Goal: Task Accomplishment & Management: Use online tool/utility

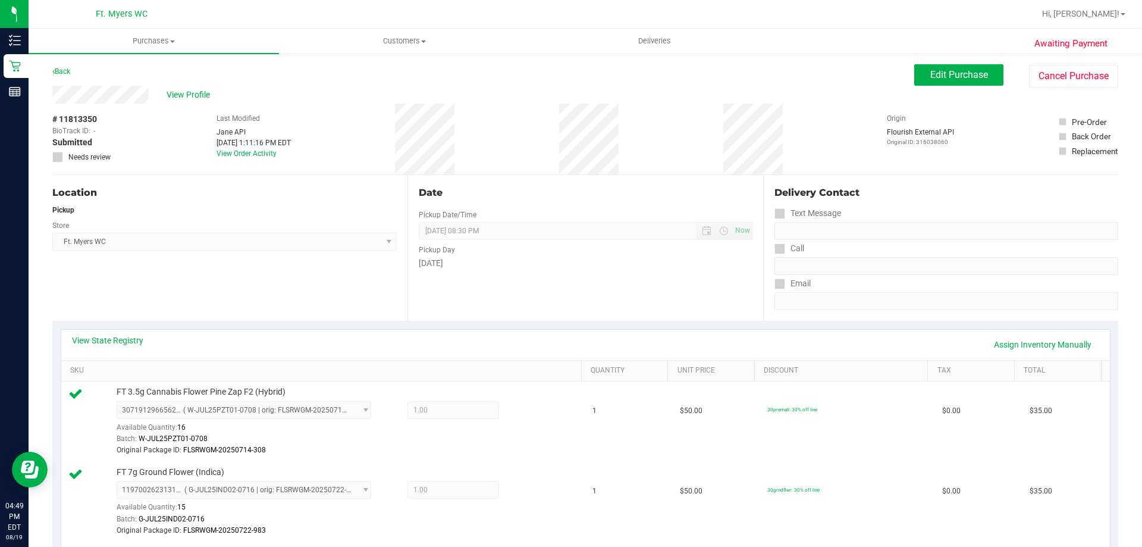
scroll to position [238, 0]
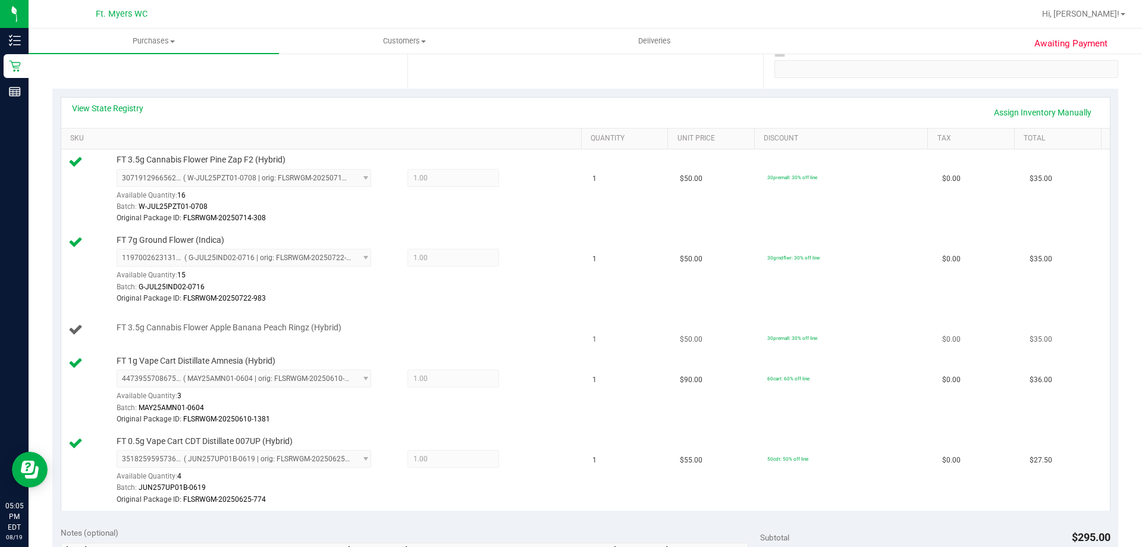
scroll to position [297, 0]
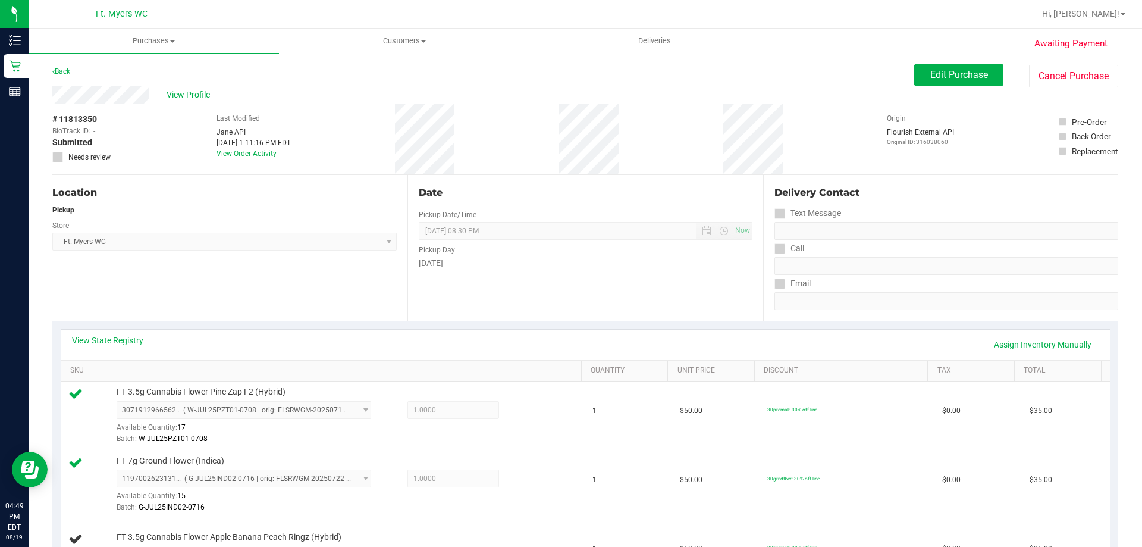
scroll to position [238, 0]
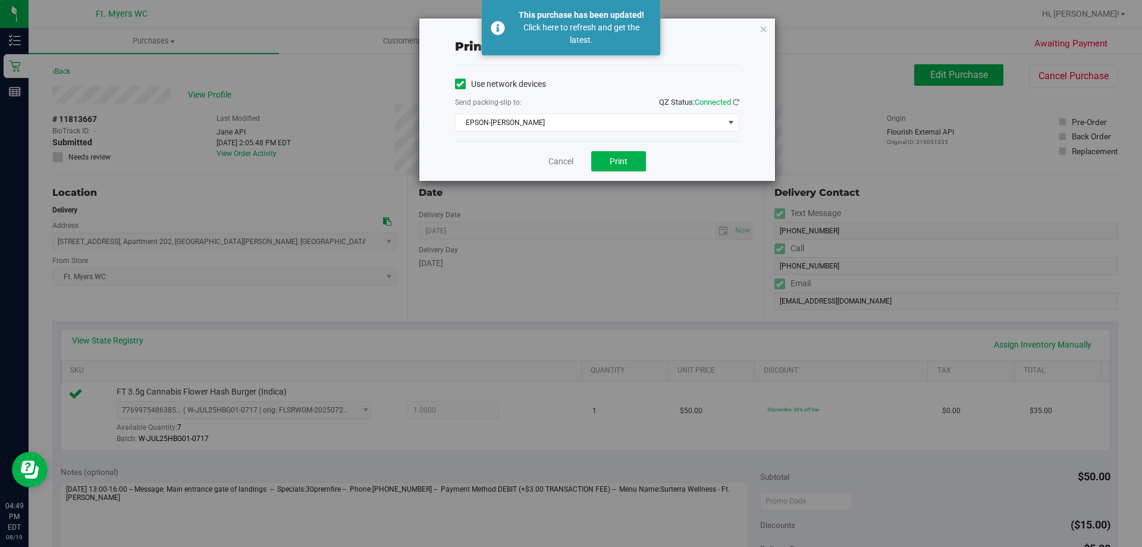
scroll to position [416, 0]
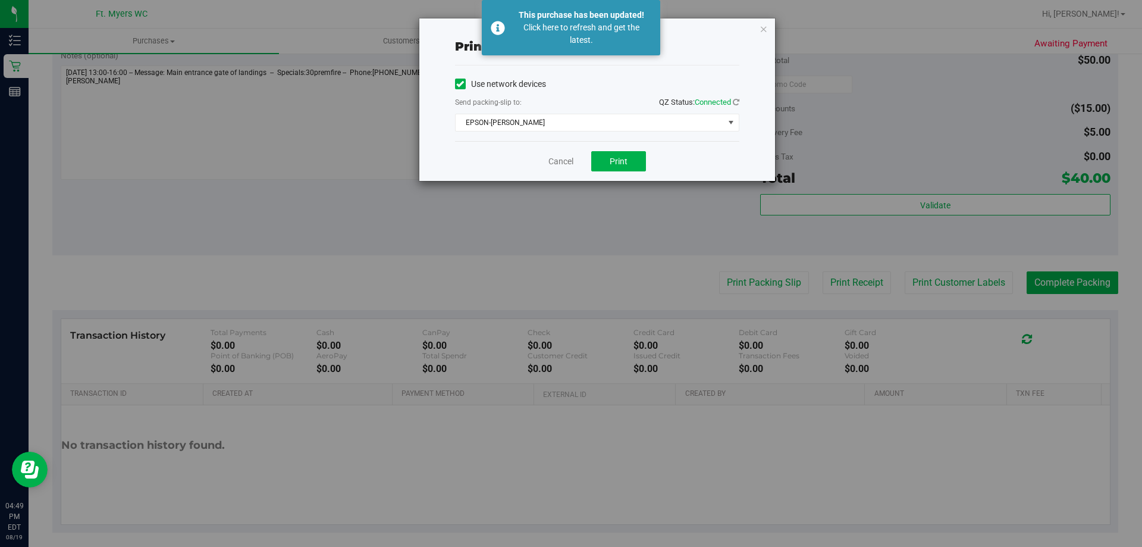
click at [768, 31] on div "Print packing-slip Use network devices Send packing-slip to: QZ Status: Connect…" at bounding box center [597, 99] width 356 height 162
click at [760, 30] on icon "button" at bounding box center [764, 28] width 8 height 14
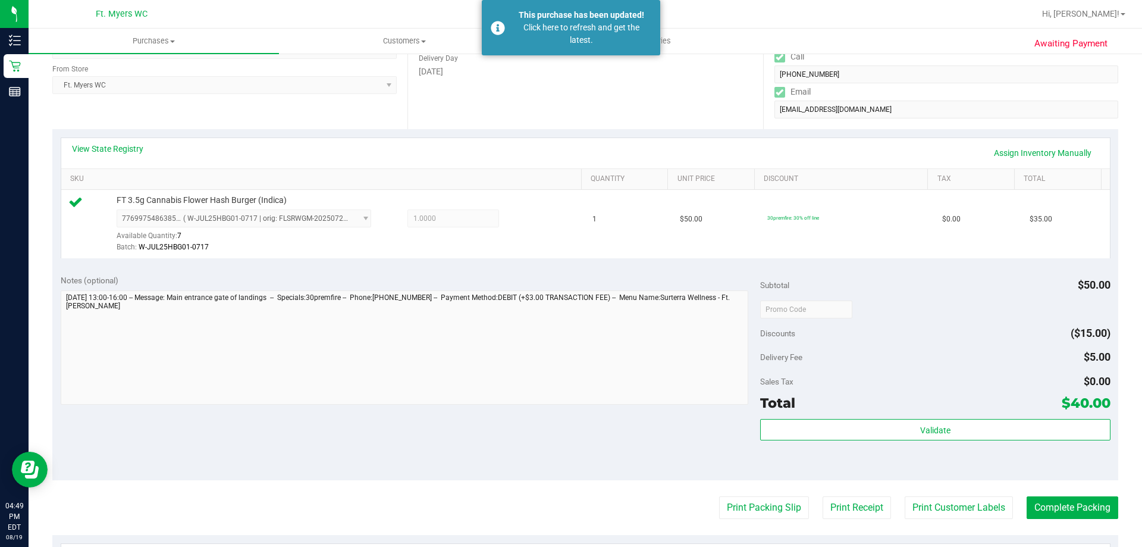
scroll to position [119, 0]
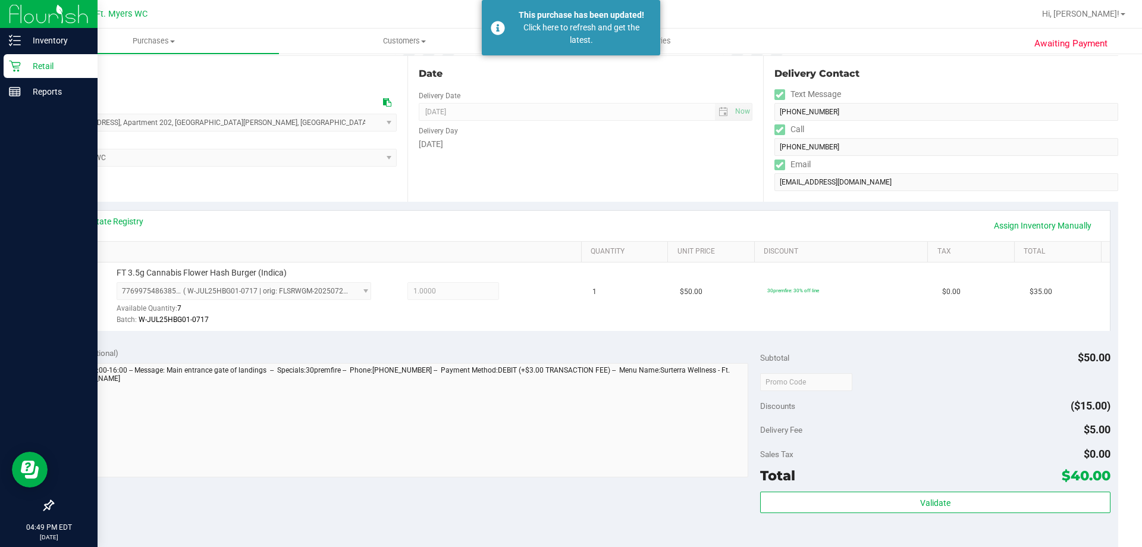
click at [36, 69] on p "Retail" at bounding box center [56, 66] width 71 height 14
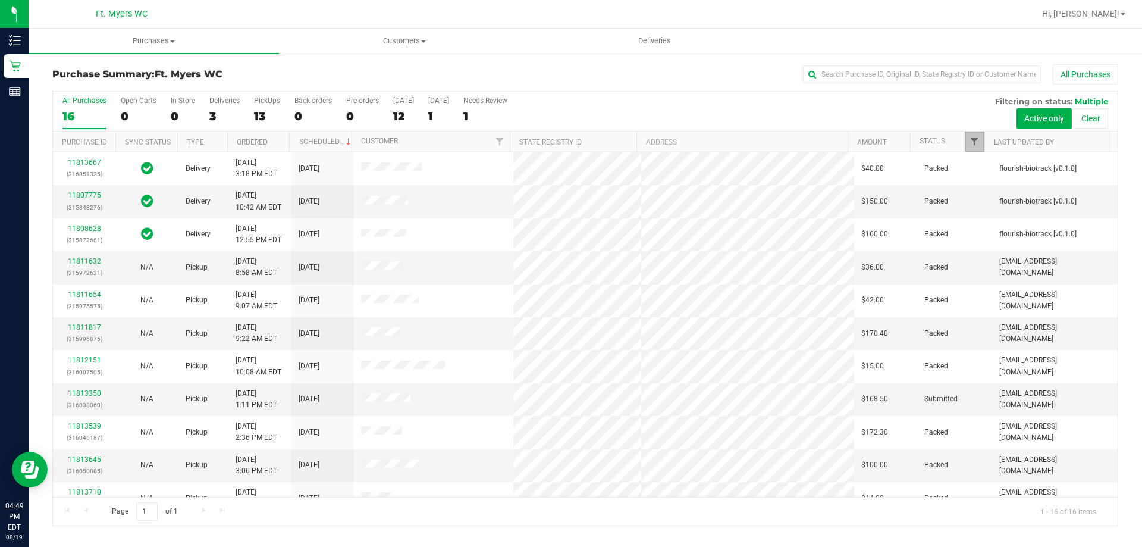
click at [972, 146] on span "Filter" at bounding box center [974, 142] width 10 height 10
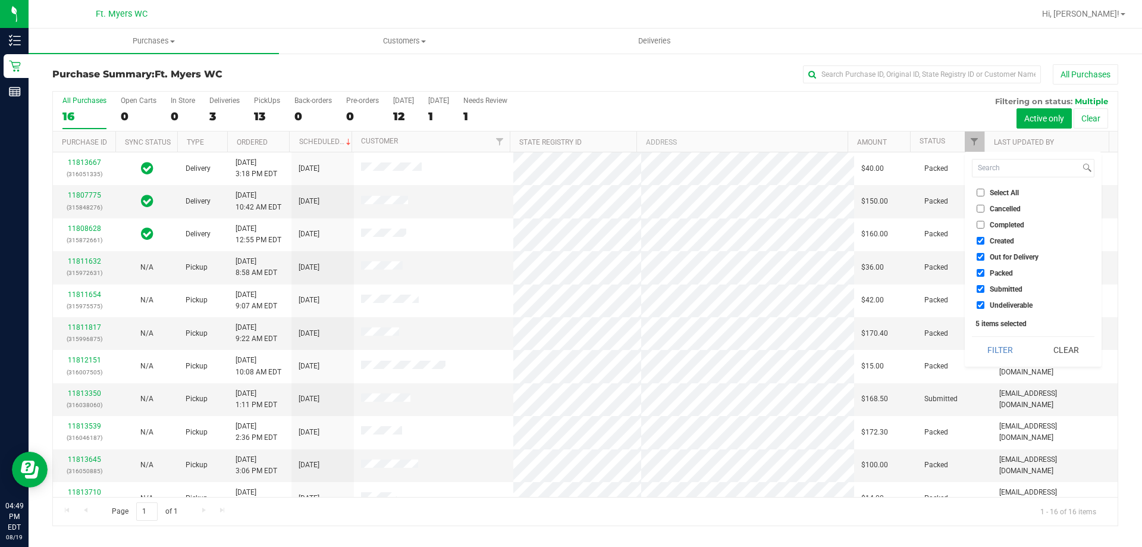
click at [982, 276] on input "Packed" at bounding box center [981, 273] width 8 height 8
checkbox input "false"
click at [993, 342] on button "Filter" at bounding box center [1000, 350] width 57 height 26
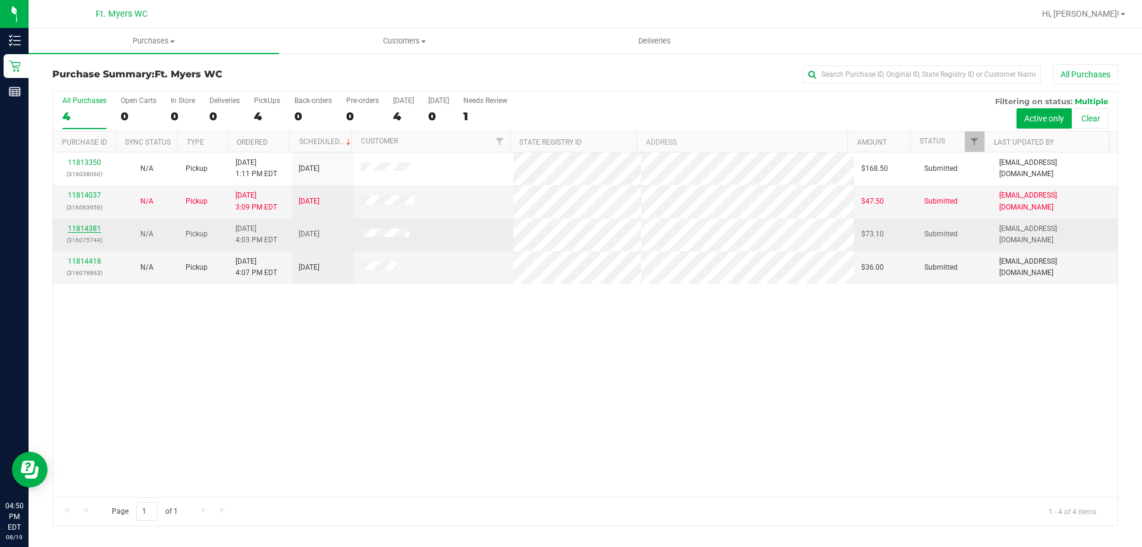
click at [96, 230] on link "11814381" at bounding box center [84, 228] width 33 height 8
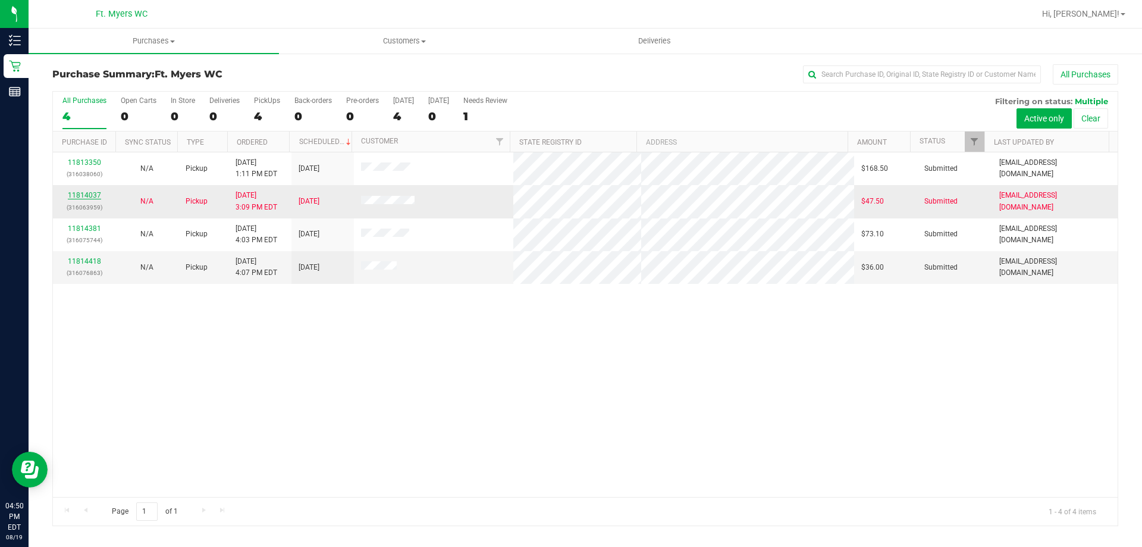
click at [92, 192] on link "11814037" at bounding box center [84, 195] width 33 height 8
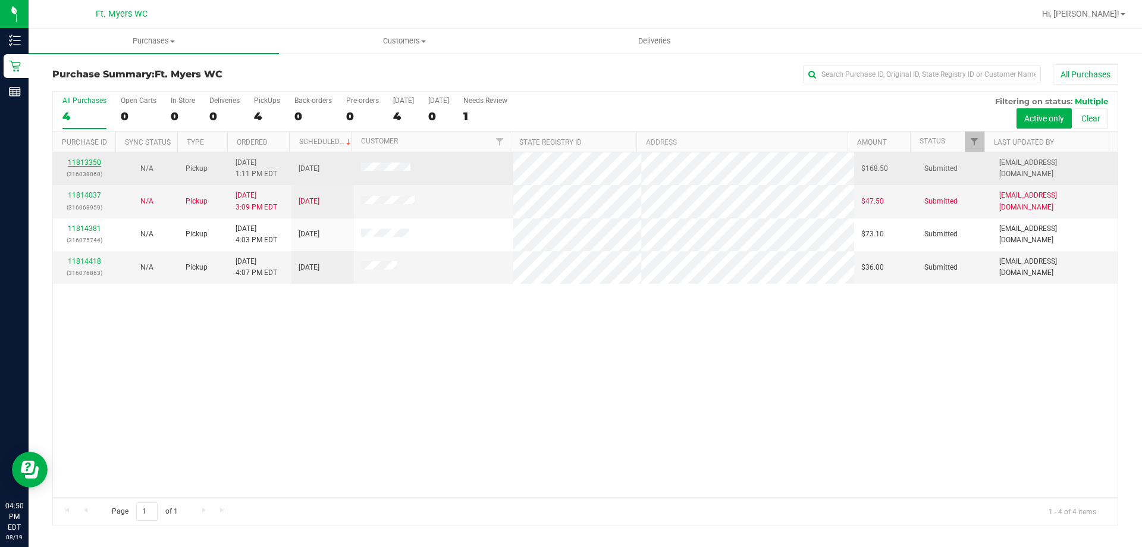
click at [89, 162] on link "11813350" at bounding box center [84, 162] width 33 height 8
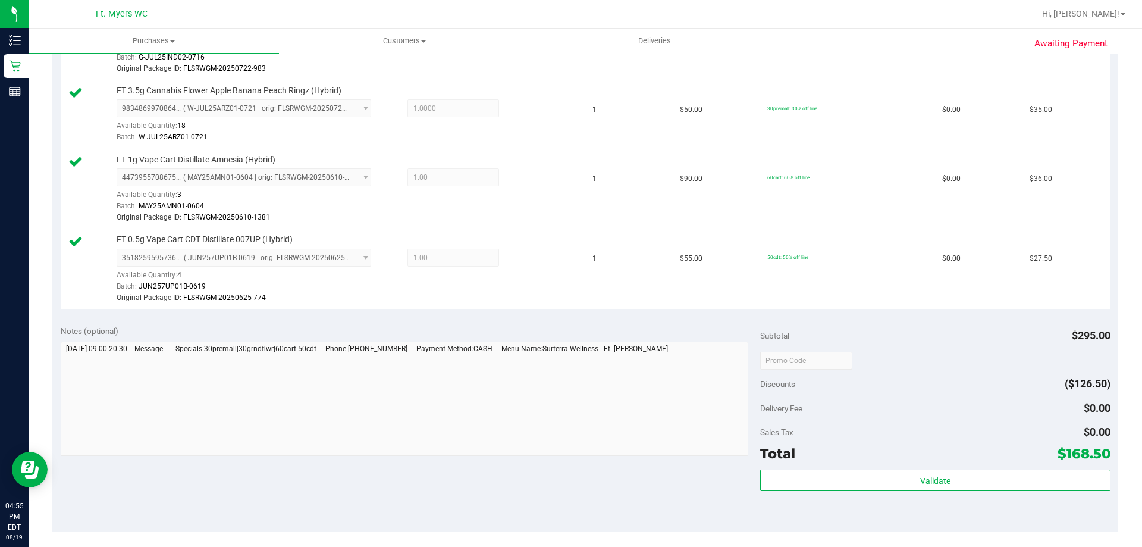
scroll to position [595, 0]
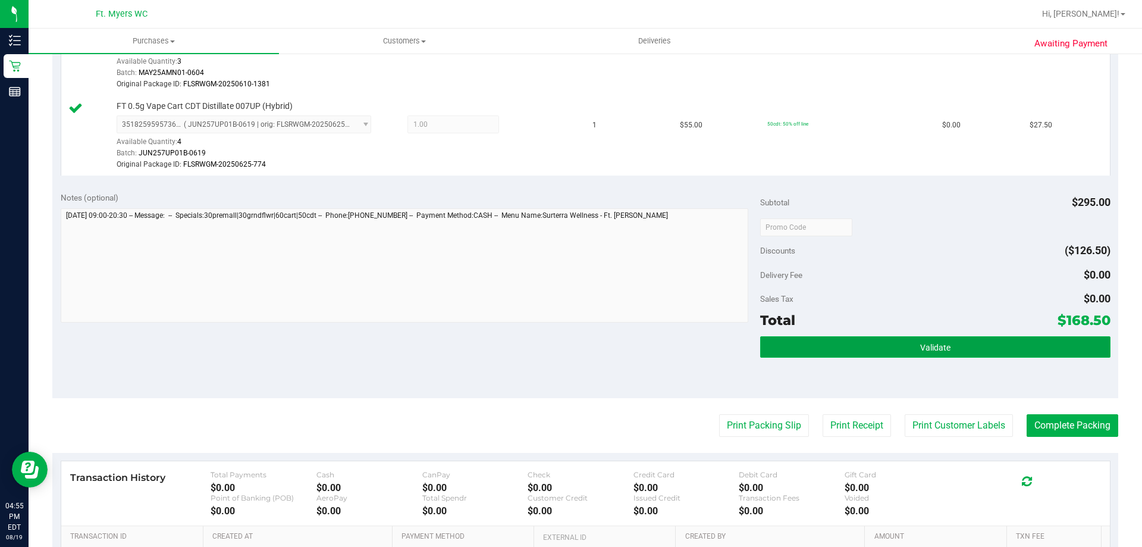
drag, startPoint x: 930, startPoint y: 350, endPoint x: 920, endPoint y: 350, distance: 10.7
click at [928, 350] on span "Validate" at bounding box center [935, 348] width 30 height 10
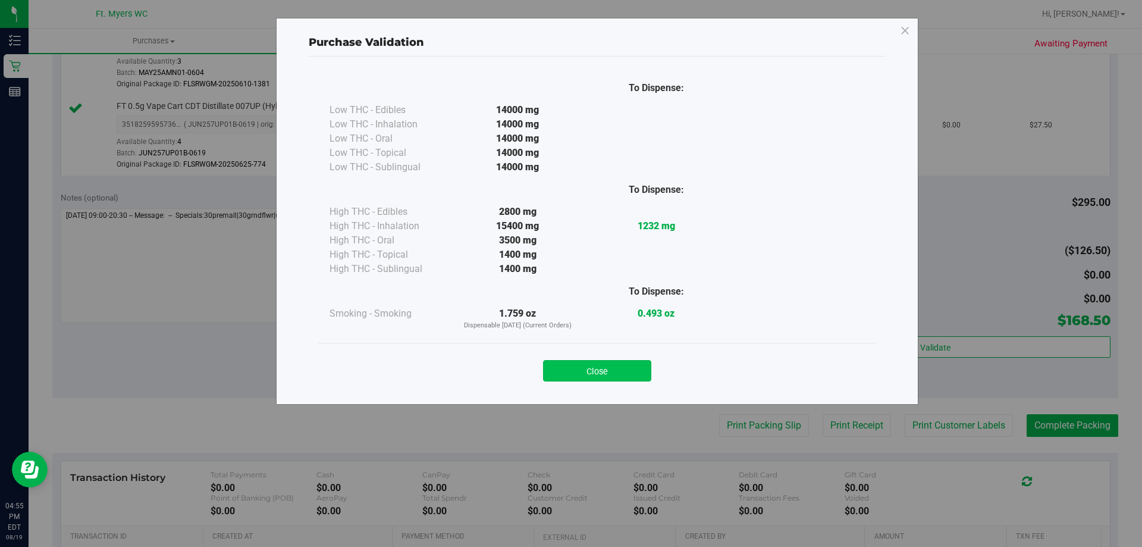
click at [633, 378] on button "Close" at bounding box center [597, 370] width 108 height 21
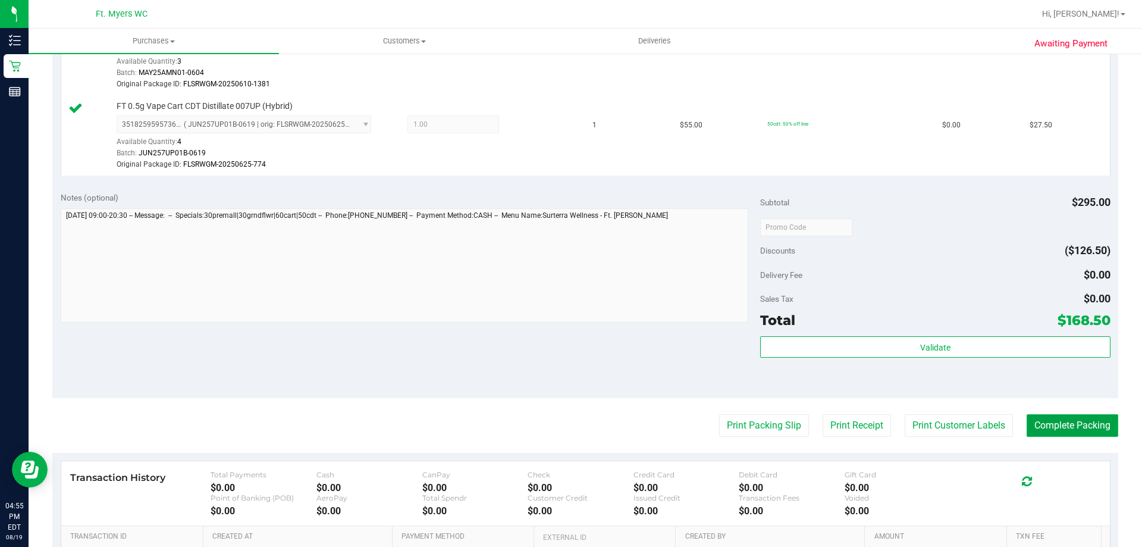
click at [1063, 421] on button "Complete Packing" at bounding box center [1073, 425] width 92 height 23
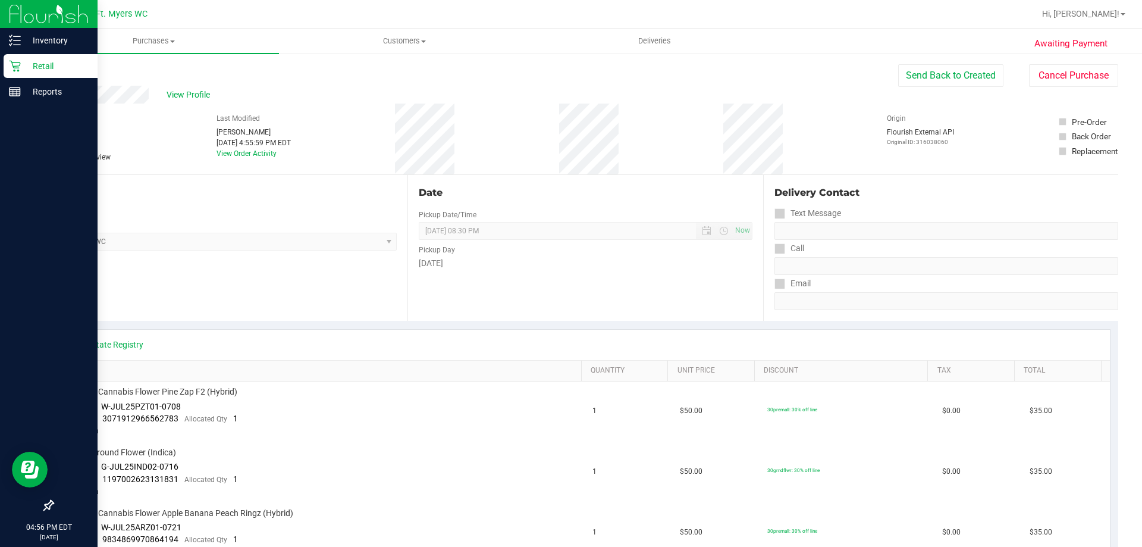
click at [24, 73] on p "Retail" at bounding box center [56, 66] width 71 height 14
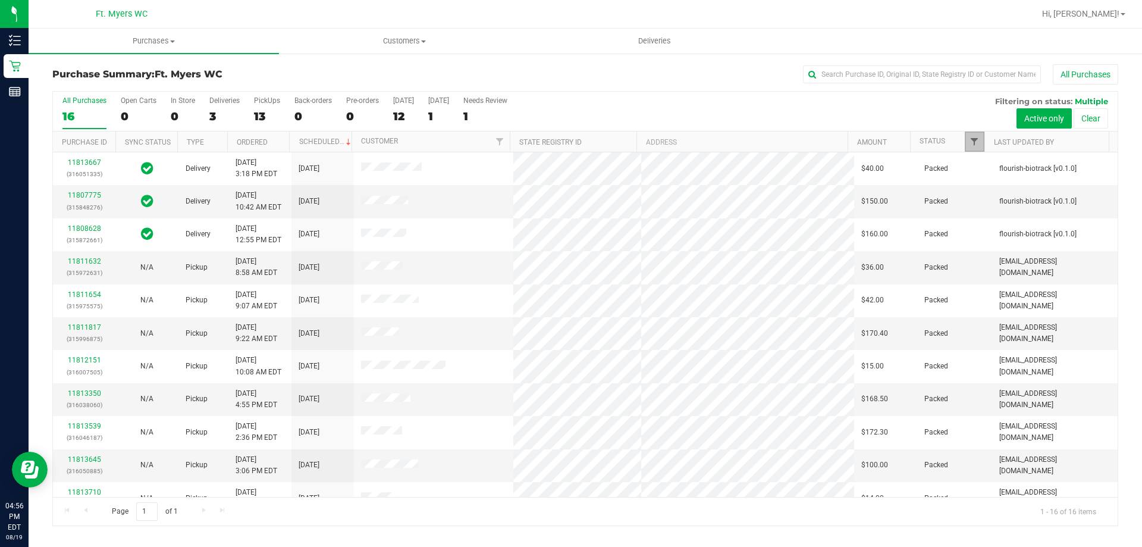
click at [972, 143] on span "Filter" at bounding box center [974, 142] width 10 height 10
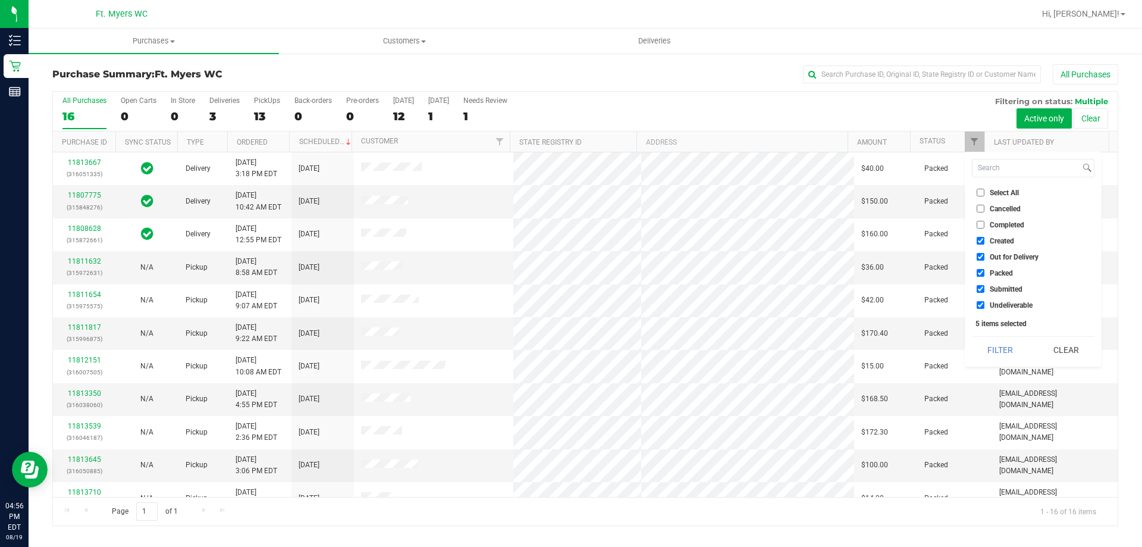
click at [981, 269] on input "Packed" at bounding box center [981, 273] width 8 height 8
checkbox input "false"
click at [1002, 350] on button "Filter" at bounding box center [1000, 350] width 57 height 26
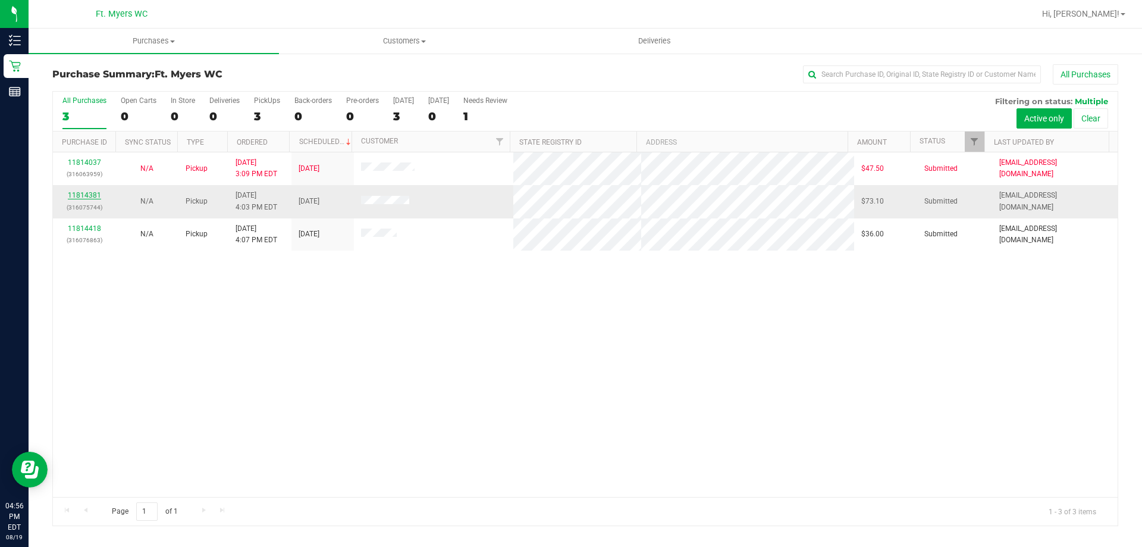
click at [89, 193] on link "11814381" at bounding box center [84, 195] width 33 height 8
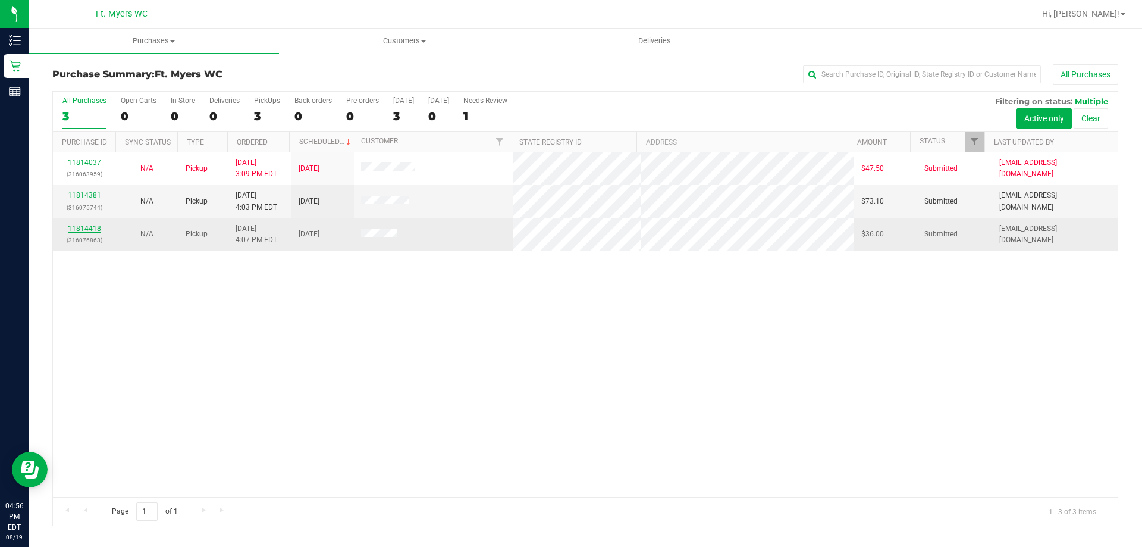
click at [90, 231] on link "11814418" at bounding box center [84, 228] width 33 height 8
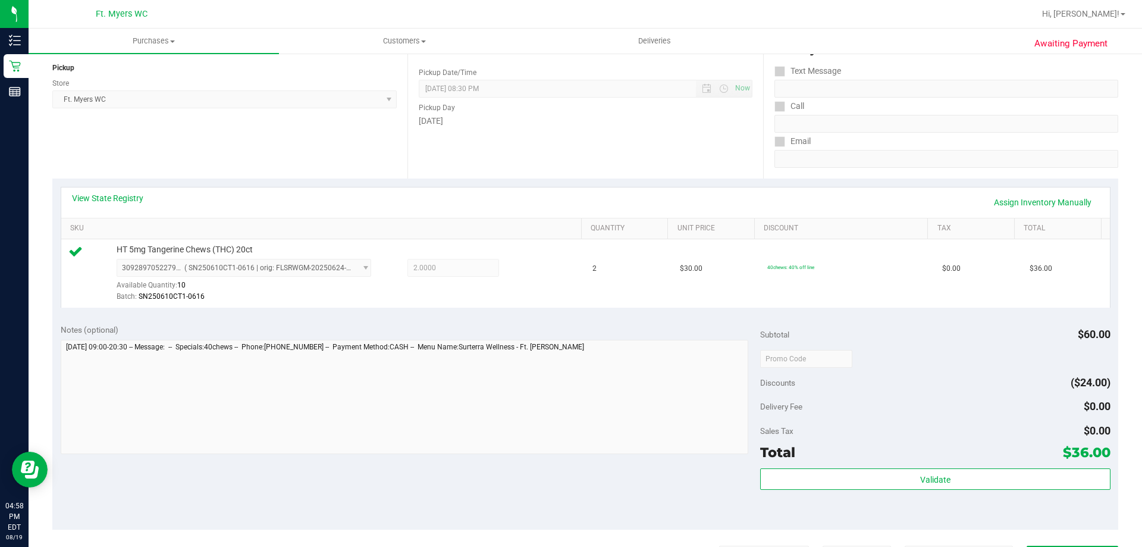
scroll to position [416, 0]
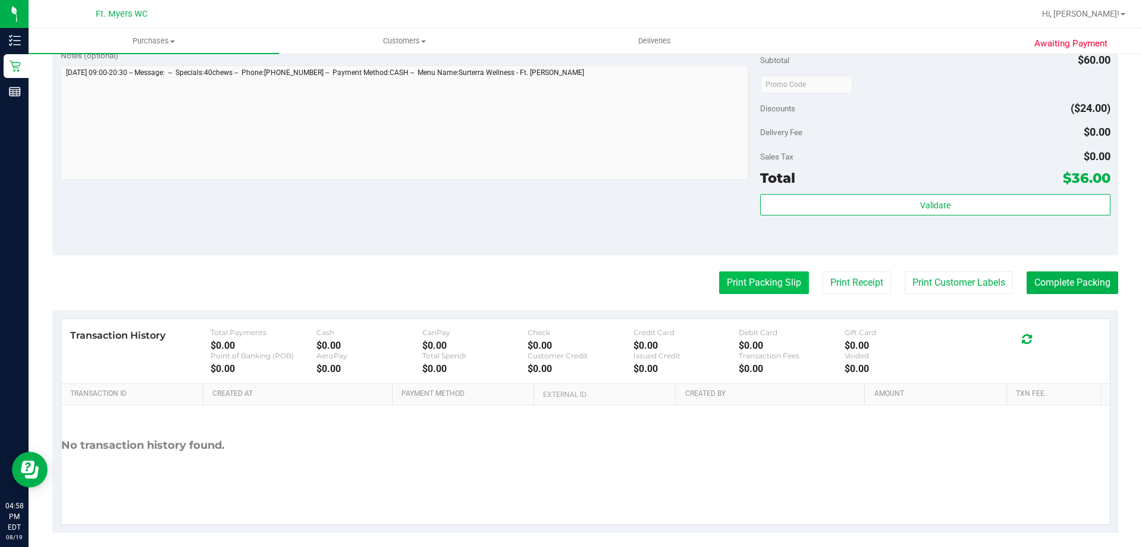
click at [764, 284] on button "Print Packing Slip" at bounding box center [764, 282] width 90 height 23
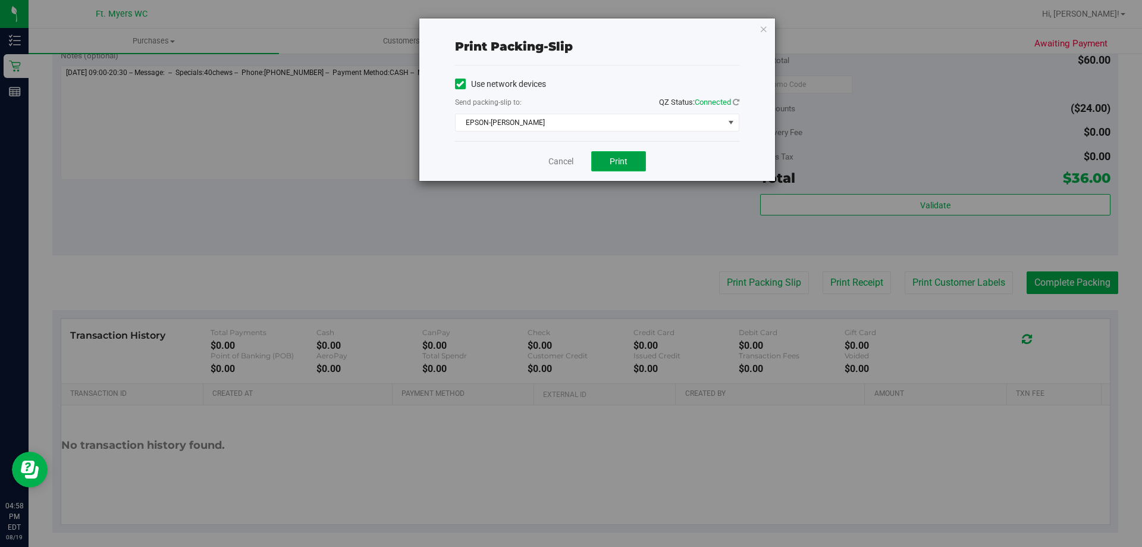
click at [619, 161] on span "Print" at bounding box center [619, 161] width 18 height 10
click at [761, 29] on icon "button" at bounding box center [764, 28] width 8 height 14
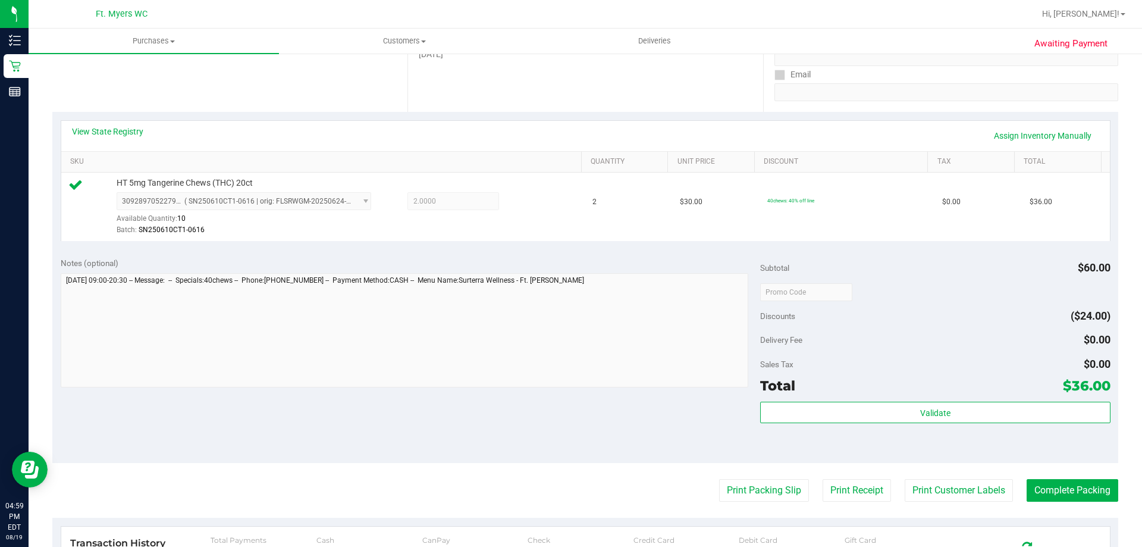
scroll to position [357, 0]
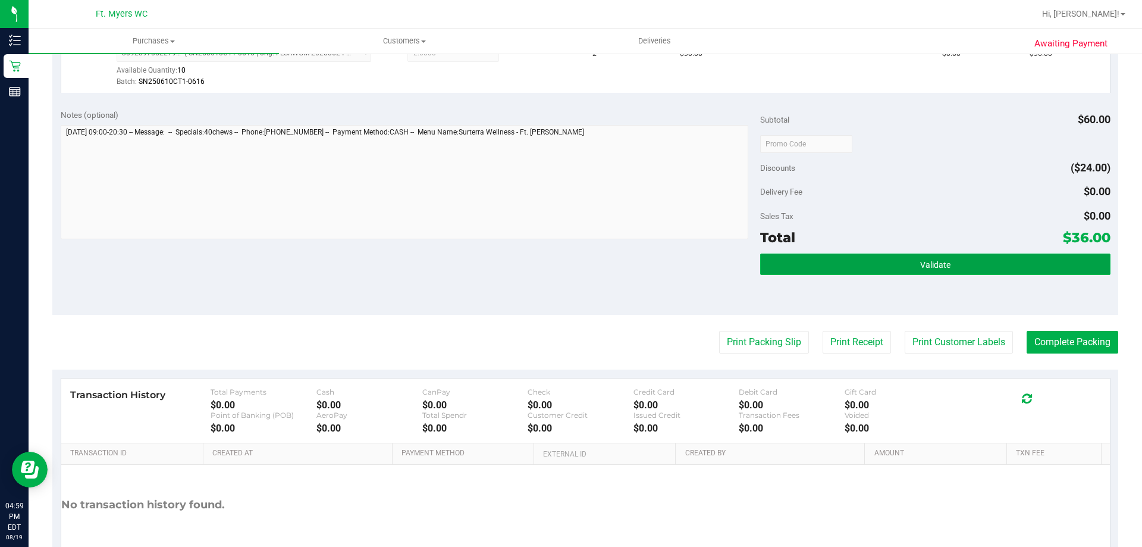
click at [929, 264] on span "Validate" at bounding box center [935, 265] width 30 height 10
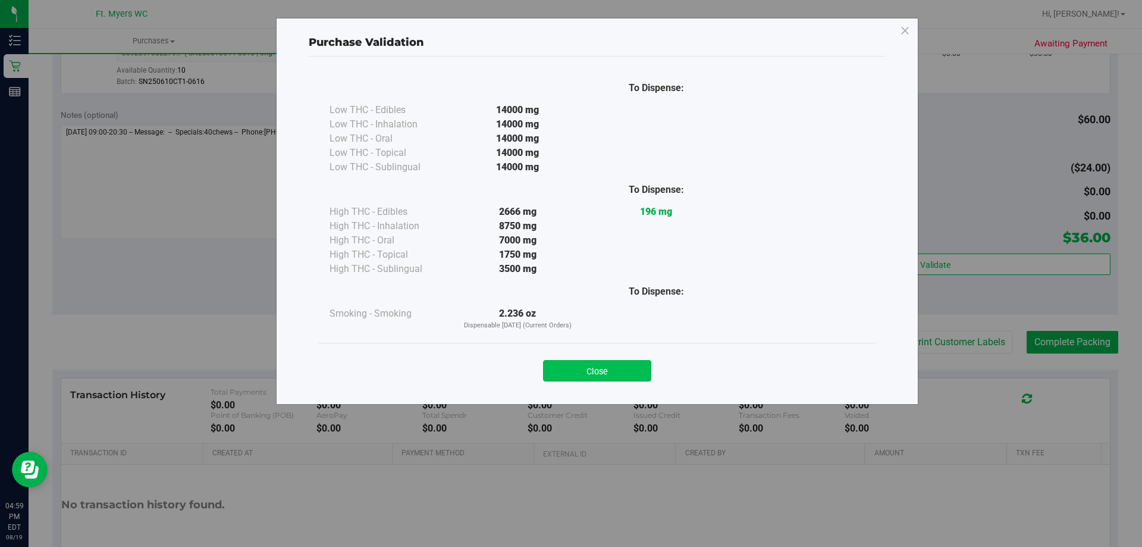
click at [579, 367] on button "Close" at bounding box center [597, 370] width 108 height 21
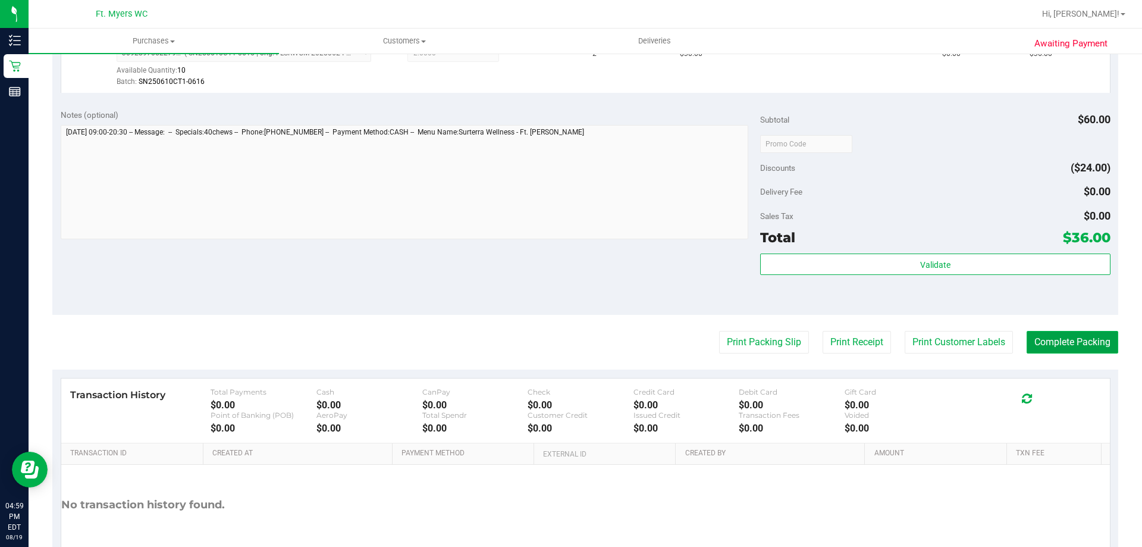
click at [1034, 345] on button "Complete Packing" at bounding box center [1073, 342] width 92 height 23
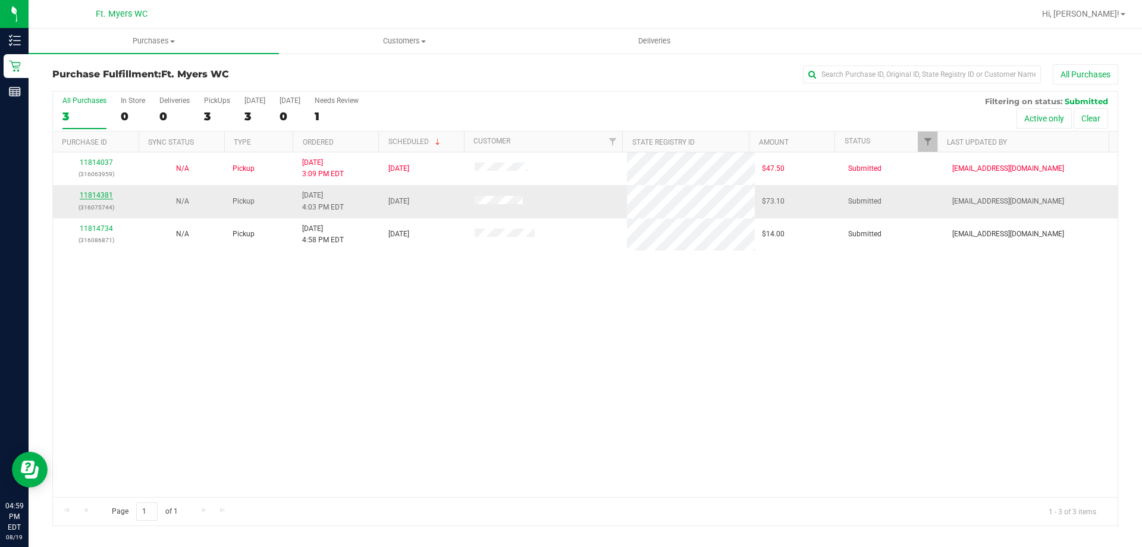
click at [101, 196] on link "11814381" at bounding box center [96, 195] width 33 height 8
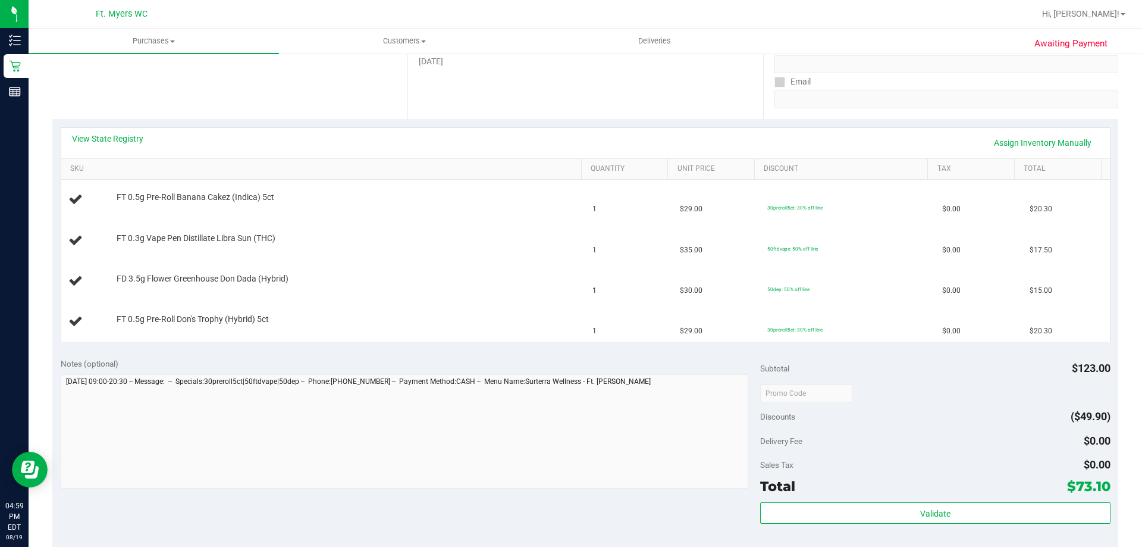
scroll to position [357, 0]
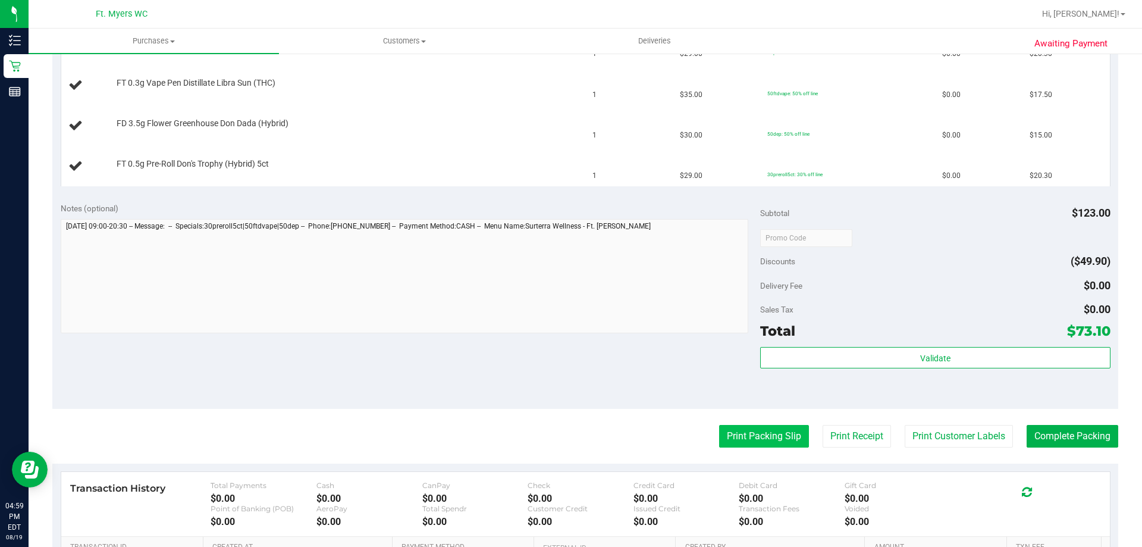
click at [771, 437] on button "Print Packing Slip" at bounding box center [764, 436] width 90 height 23
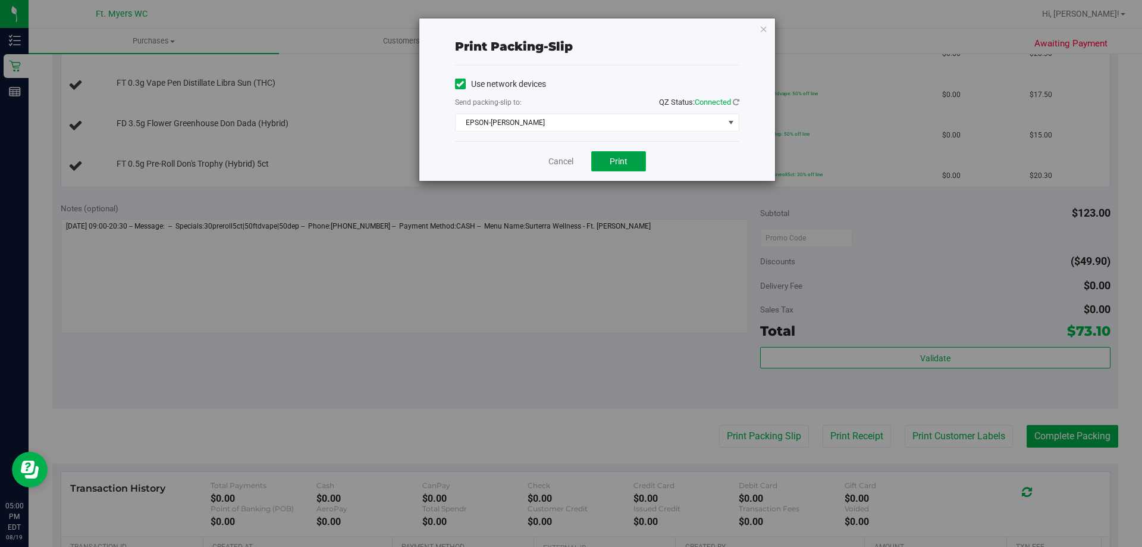
click at [619, 155] on button "Print" at bounding box center [618, 161] width 55 height 20
click at [762, 31] on icon "button" at bounding box center [764, 28] width 8 height 14
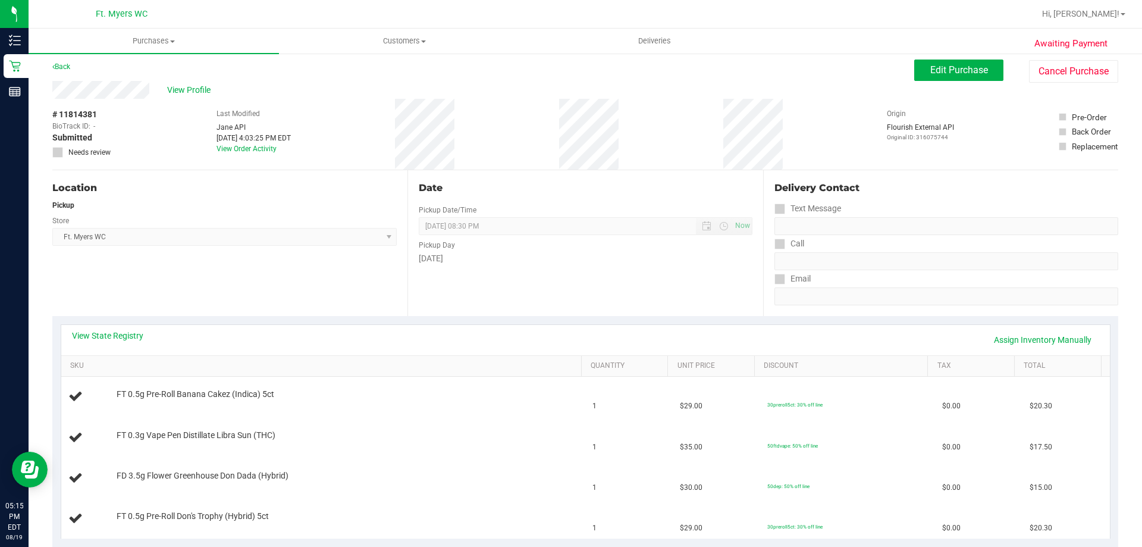
scroll to position [0, 0]
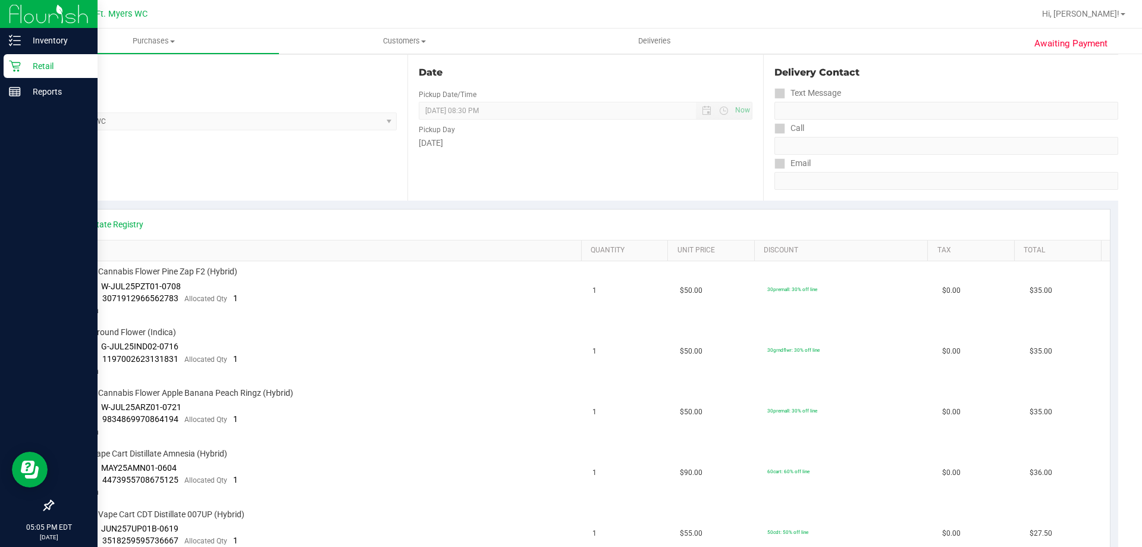
scroll to position [119, 0]
click at [45, 62] on p "Retail" at bounding box center [56, 66] width 71 height 14
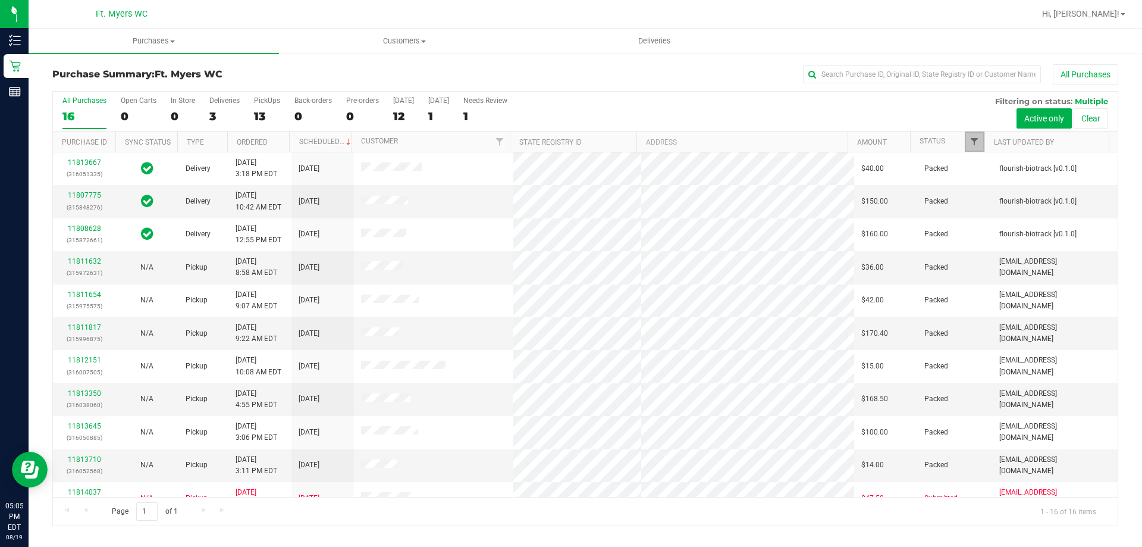
click at [969, 145] on span "Filter" at bounding box center [974, 142] width 10 height 10
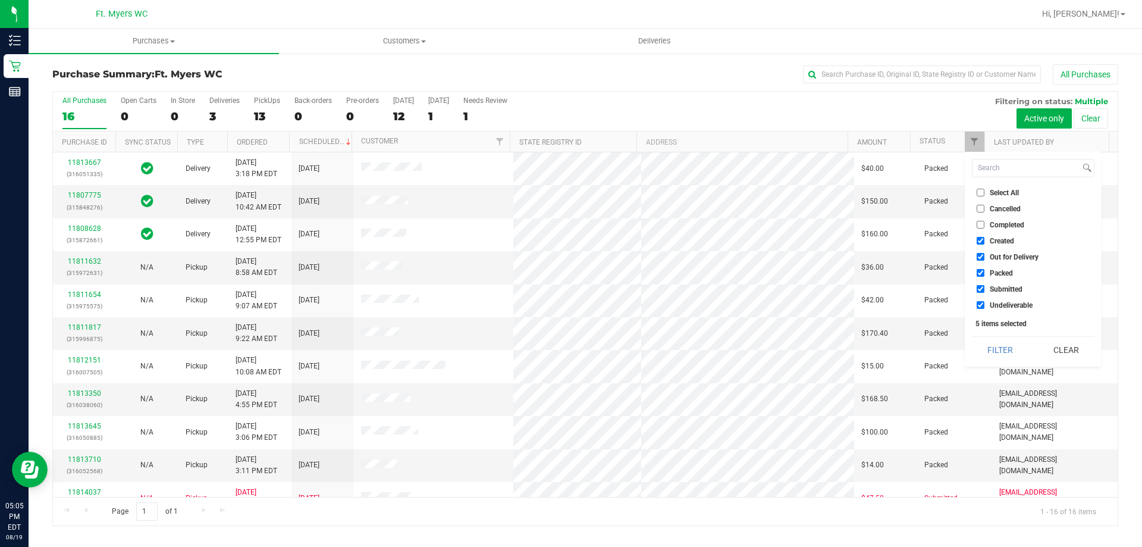
click at [981, 275] on input "Packed" at bounding box center [981, 273] width 8 height 8
checkbox input "false"
click at [999, 346] on button "Filter" at bounding box center [1000, 350] width 57 height 26
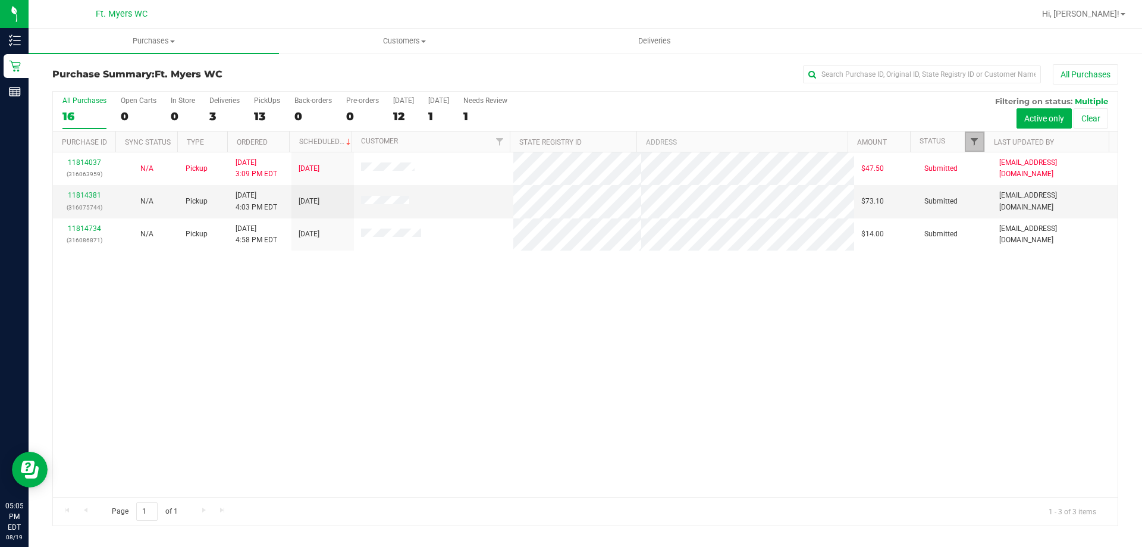
click at [974, 144] on span "Filter" at bounding box center [974, 142] width 10 height 10
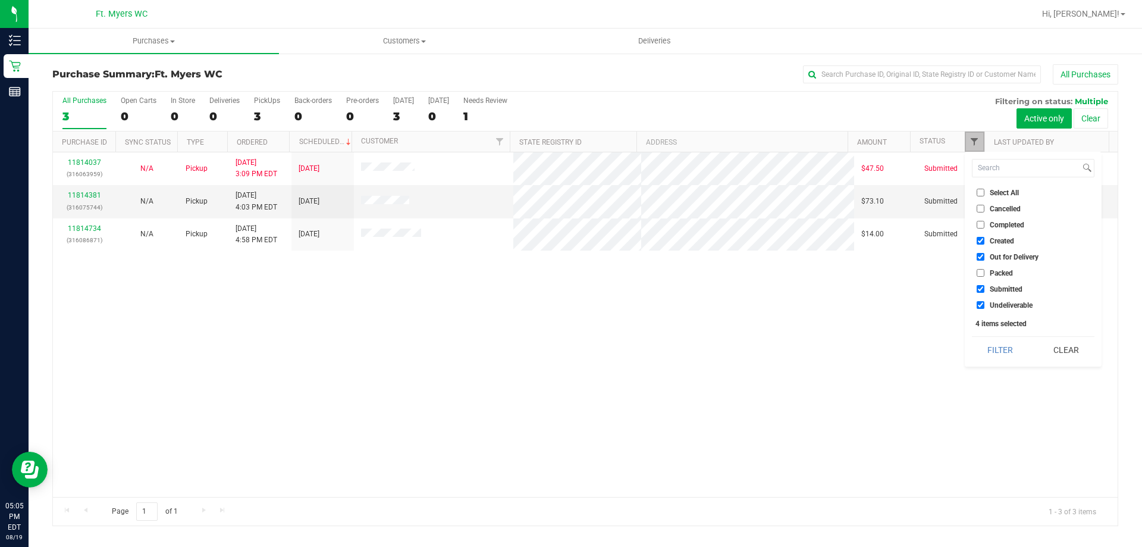
click at [974, 144] on span "Filter" at bounding box center [974, 142] width 10 height 10
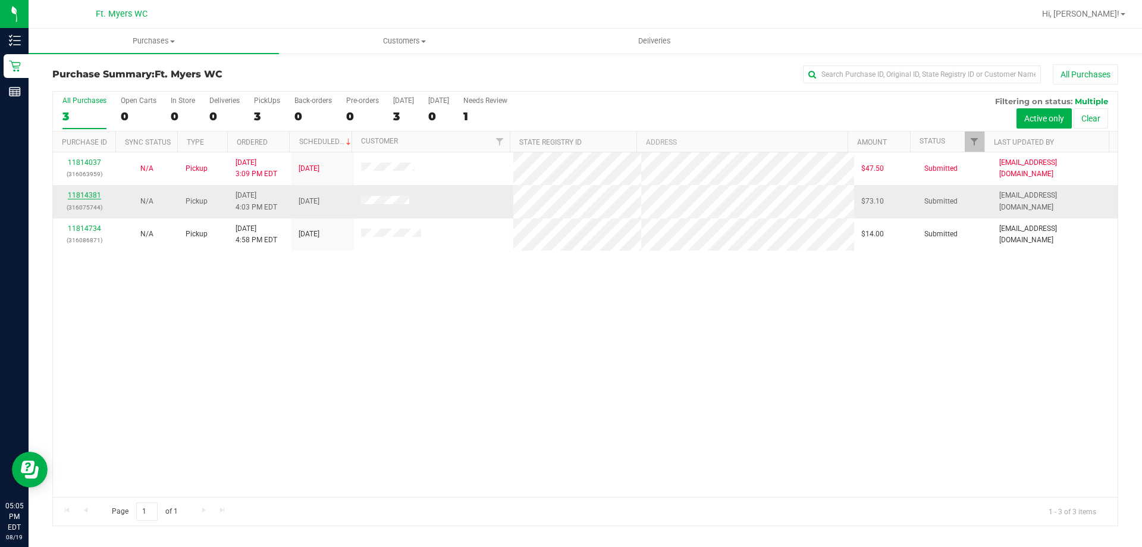
click at [96, 197] on link "11814381" at bounding box center [84, 195] width 33 height 8
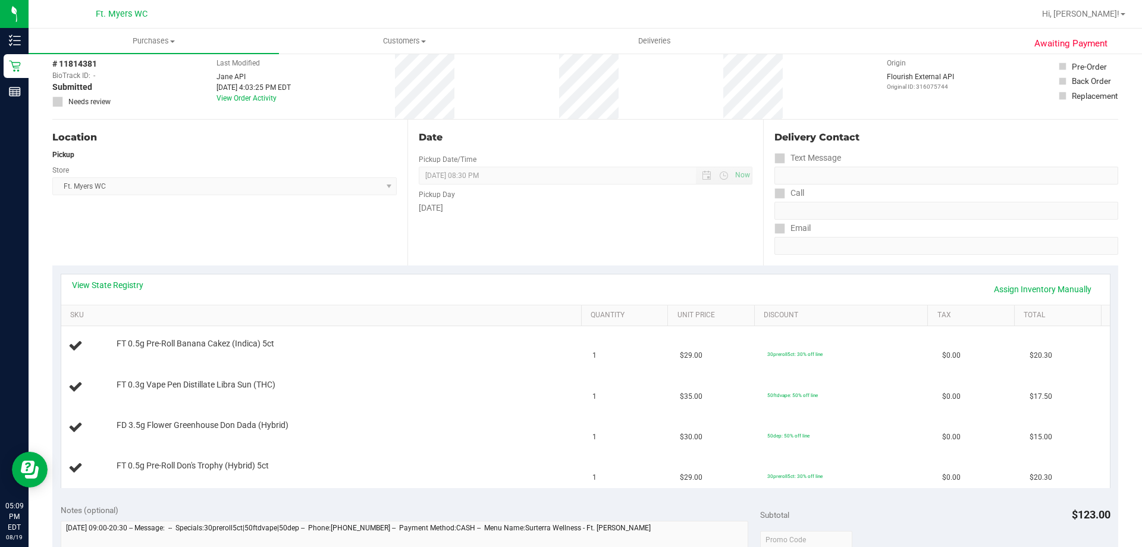
scroll to position [59, 0]
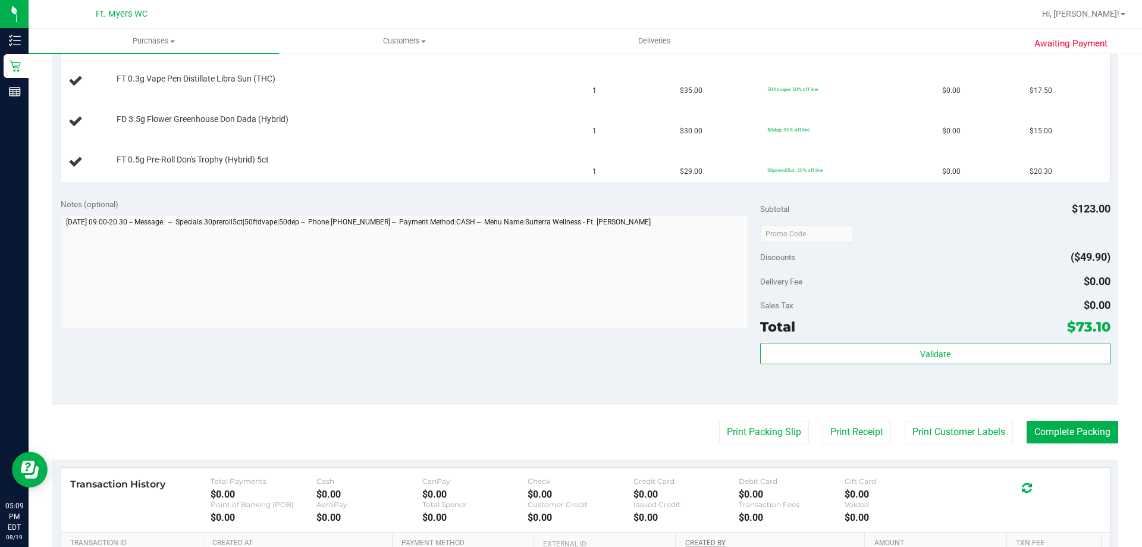
scroll to position [476, 0]
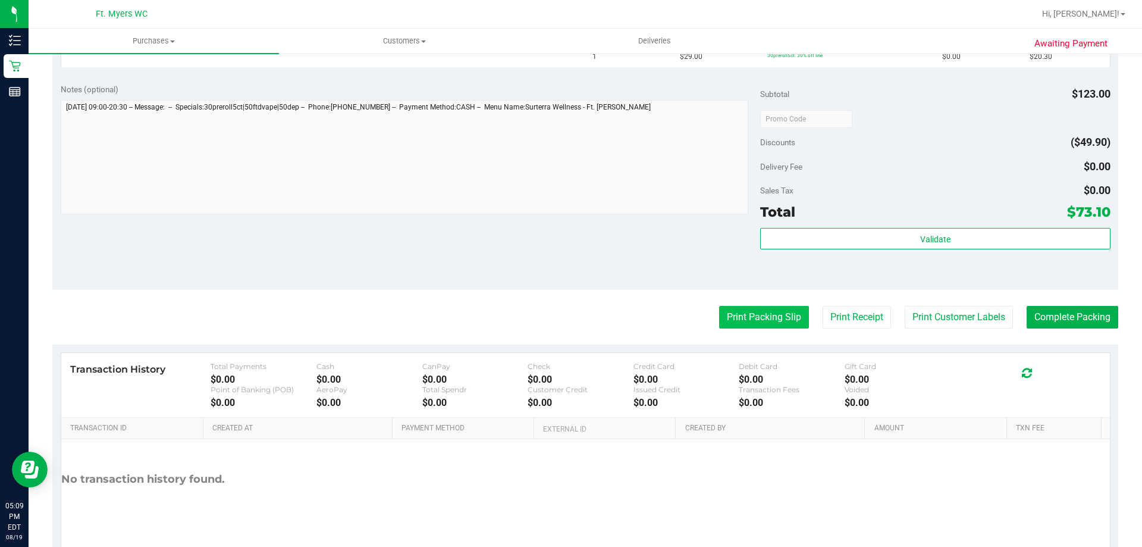
click at [751, 321] on button "Print Packing Slip" at bounding box center [764, 317] width 90 height 23
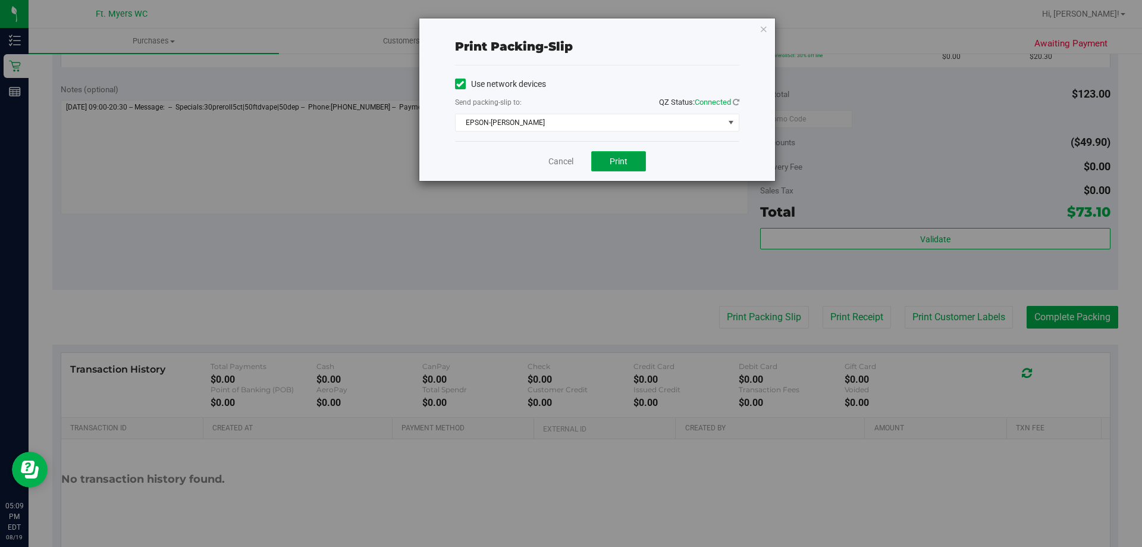
click at [618, 156] on span "Print" at bounding box center [619, 161] width 18 height 10
click at [763, 26] on icon "button" at bounding box center [764, 28] width 8 height 14
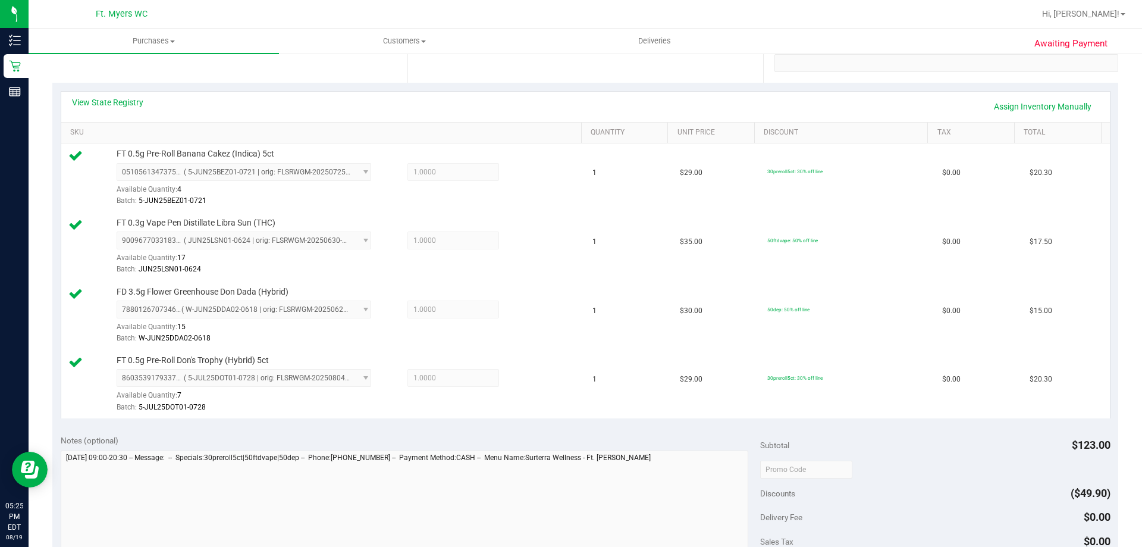
scroll to position [535, 0]
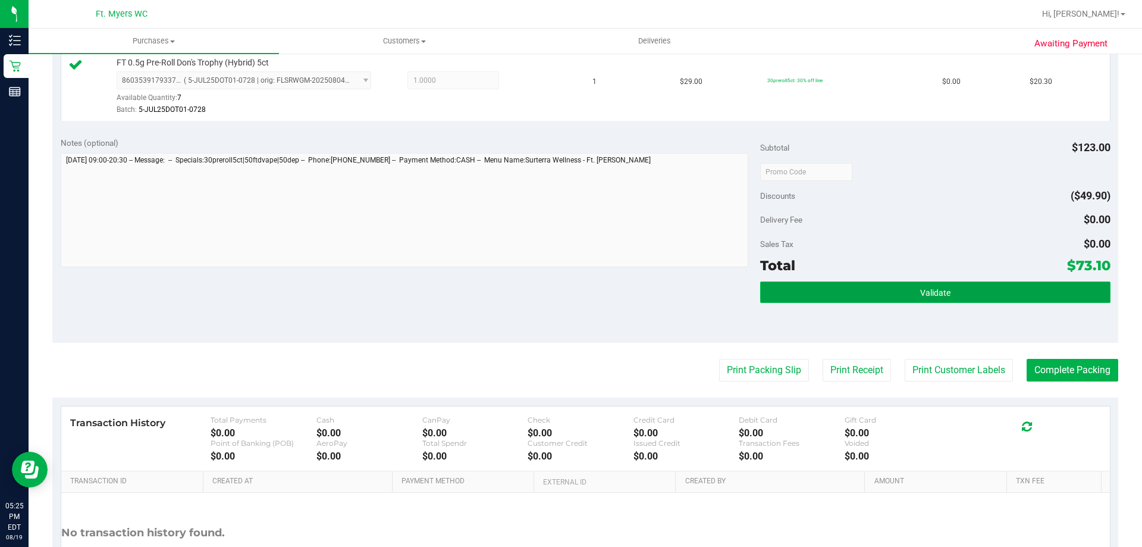
click at [977, 289] on button "Validate" at bounding box center [935, 291] width 350 height 21
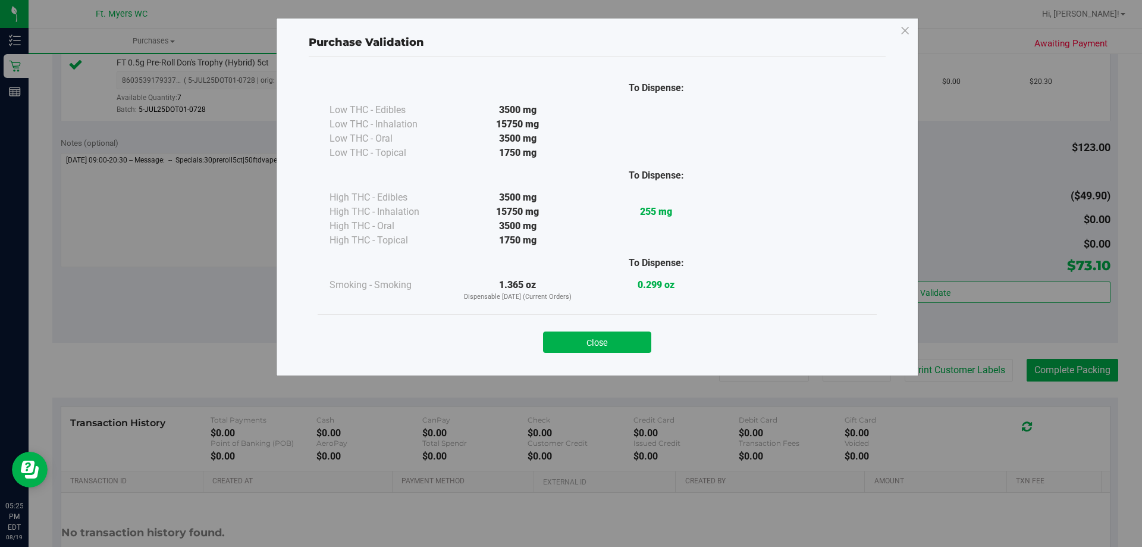
click at [622, 337] on button "Close" at bounding box center [597, 341] width 108 height 21
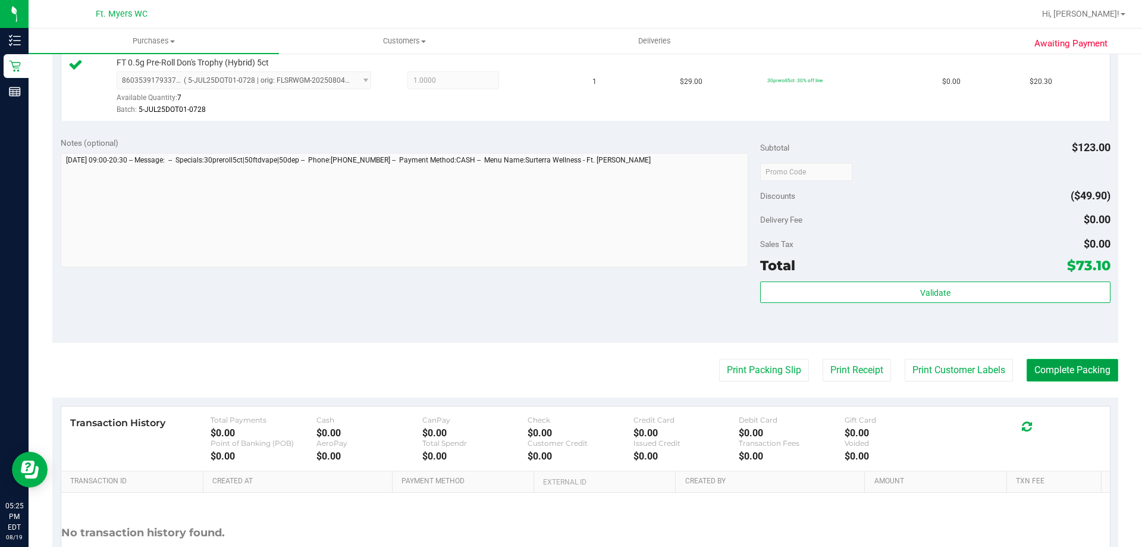
click at [1050, 372] on button "Complete Packing" at bounding box center [1073, 370] width 92 height 23
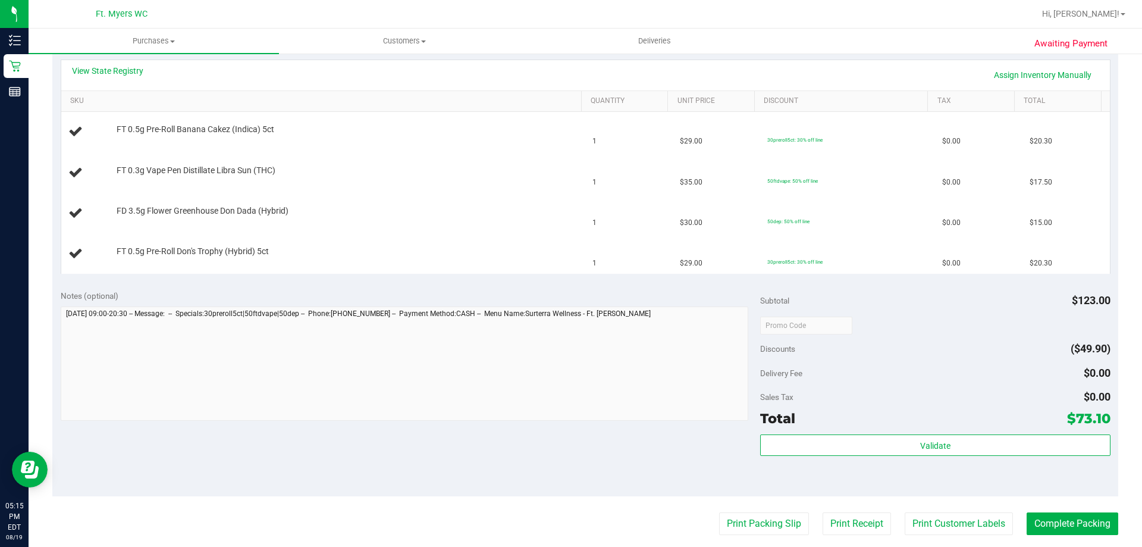
scroll to position [357, 0]
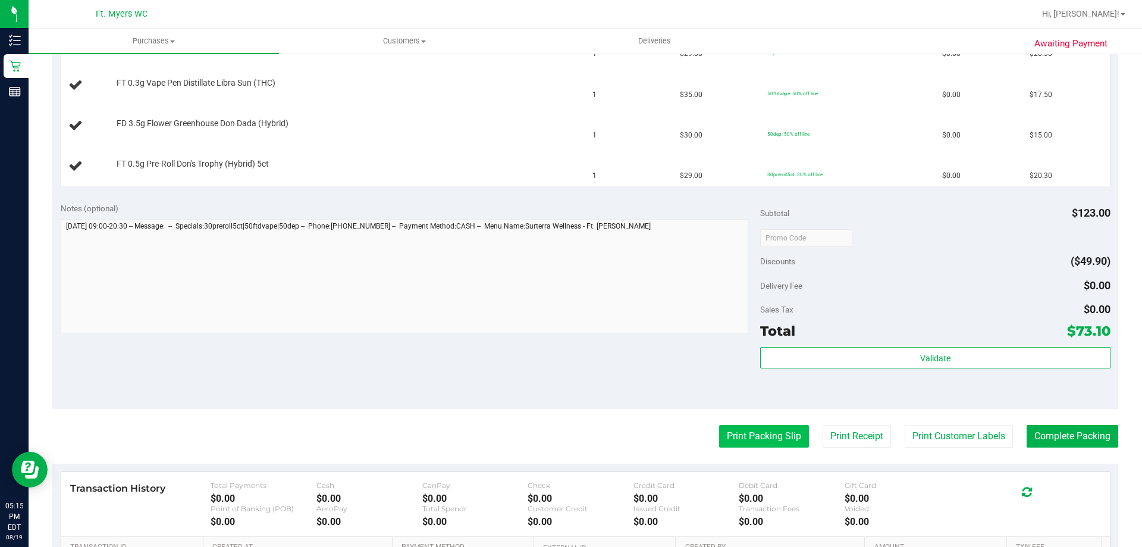
click at [765, 426] on button "Print Packing Slip" at bounding box center [764, 436] width 90 height 23
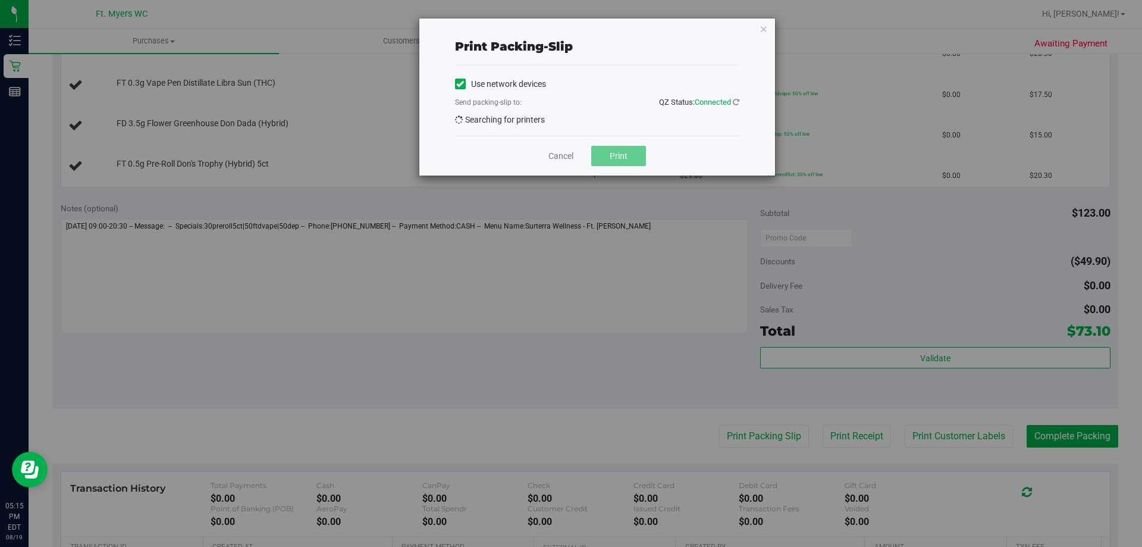
click at [763, 430] on div "Print packing-slip Use network devices Send packing-slip to: QZ Status: Connect…" at bounding box center [575, 273] width 1151 height 547
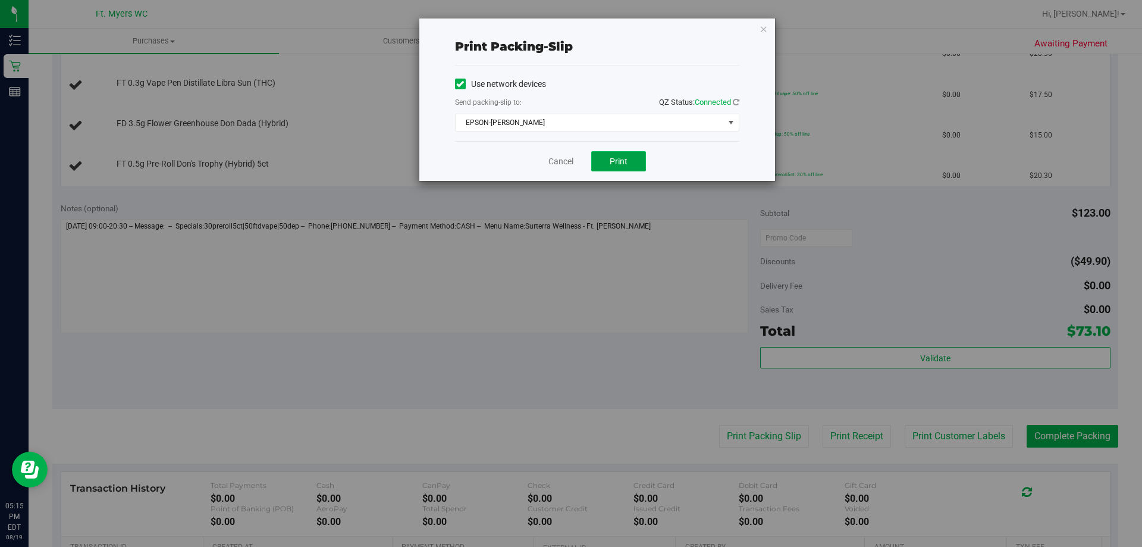
click at [621, 155] on button "Print" at bounding box center [618, 161] width 55 height 20
click at [760, 32] on icon "button" at bounding box center [764, 28] width 8 height 14
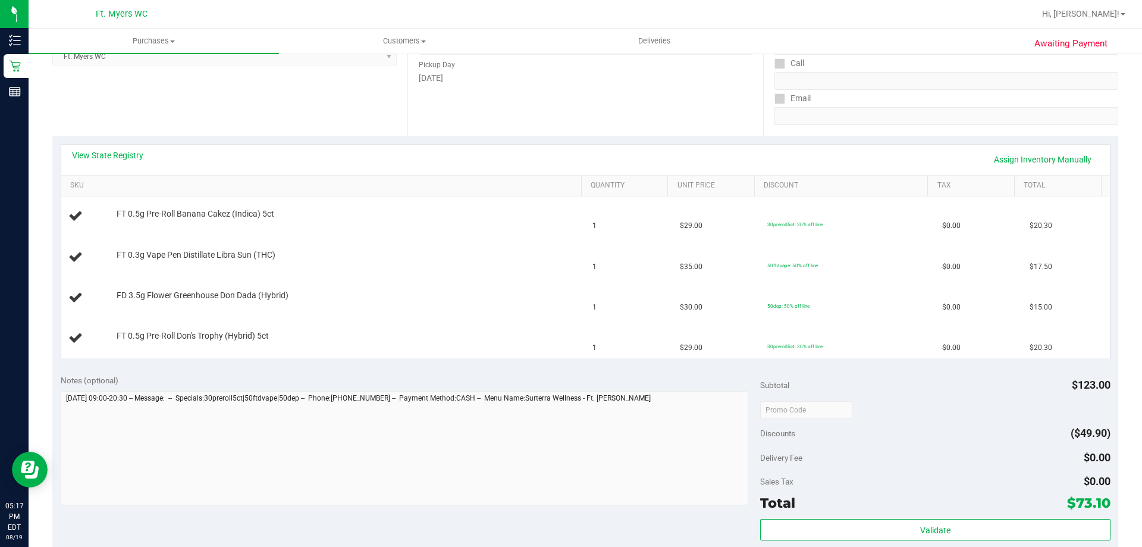
scroll to position [178, 0]
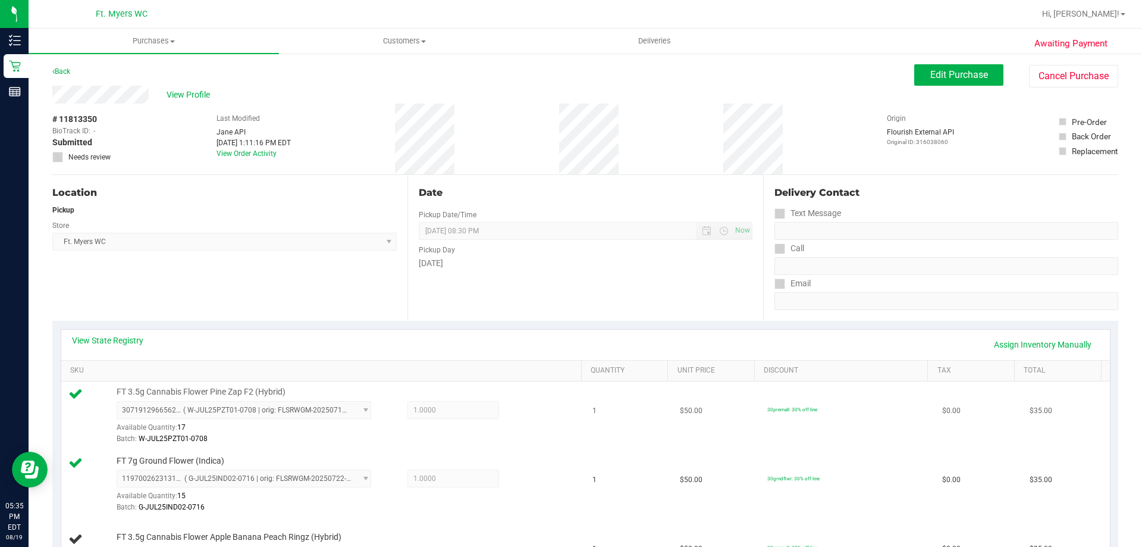
scroll to position [238, 0]
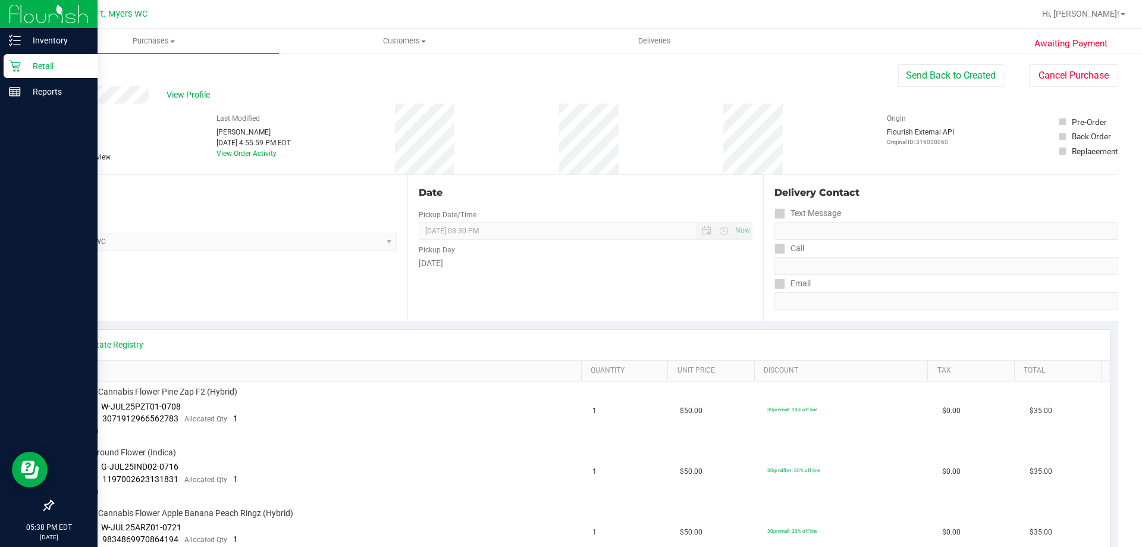
click at [36, 64] on p "Retail" at bounding box center [56, 66] width 71 height 14
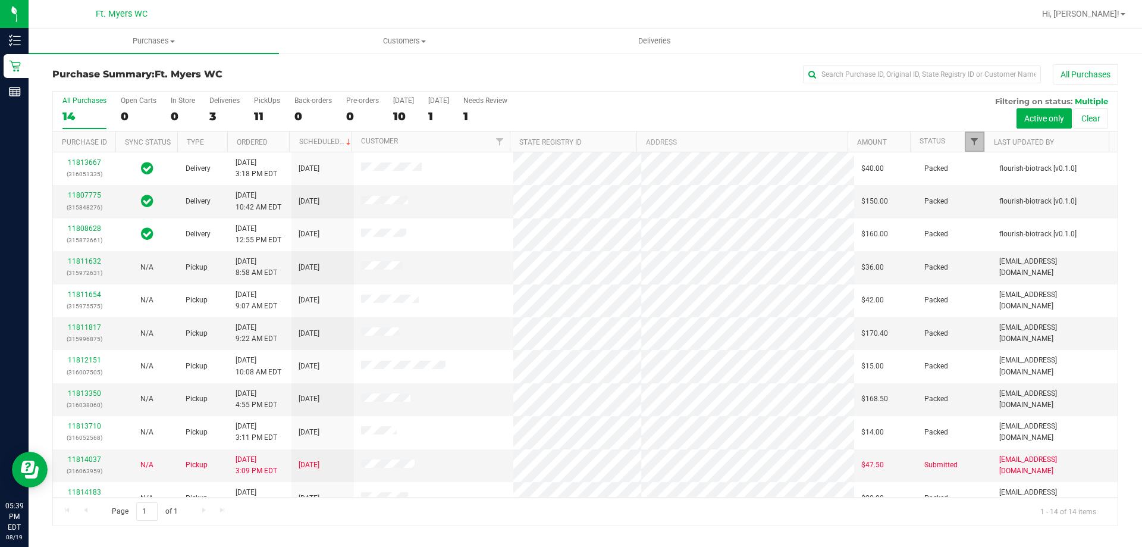
click at [974, 145] on span "Filter" at bounding box center [974, 142] width 10 height 10
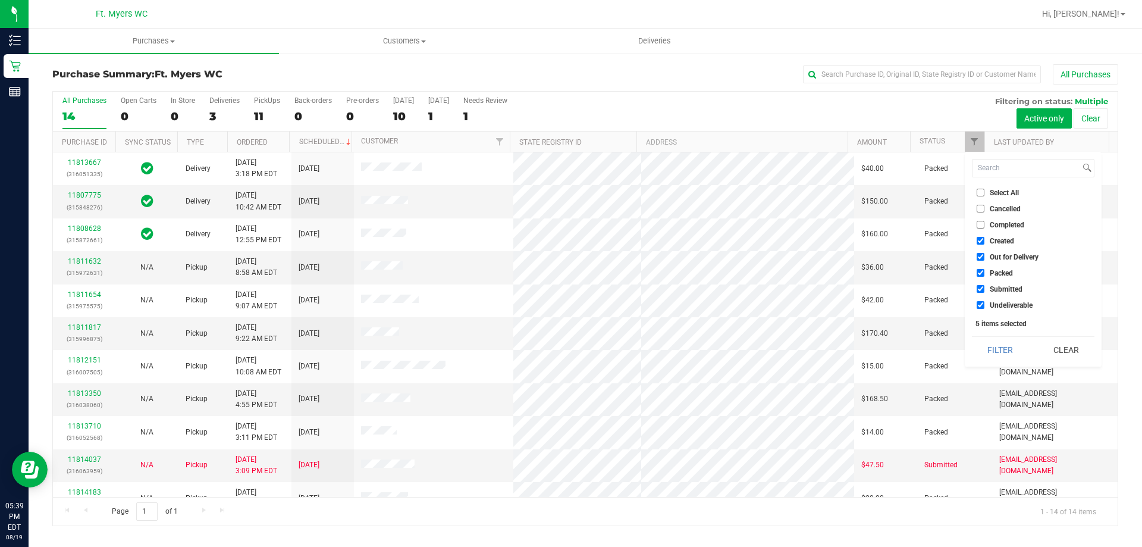
drag, startPoint x: 981, startPoint y: 271, endPoint x: 983, endPoint y: 280, distance: 9.0
click at [981, 271] on input "Packed" at bounding box center [981, 273] width 8 height 8
checkbox input "false"
click at [994, 352] on button "Filter" at bounding box center [1000, 350] width 57 height 26
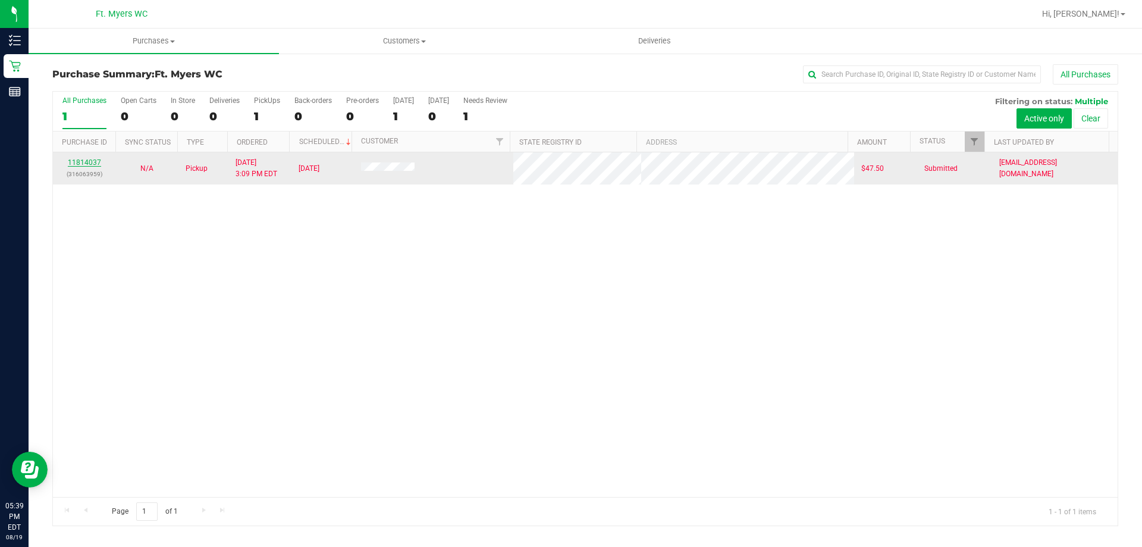
click at [94, 159] on link "11814037" at bounding box center [84, 162] width 33 height 8
